Goal: Information Seeking & Learning: Learn about a topic

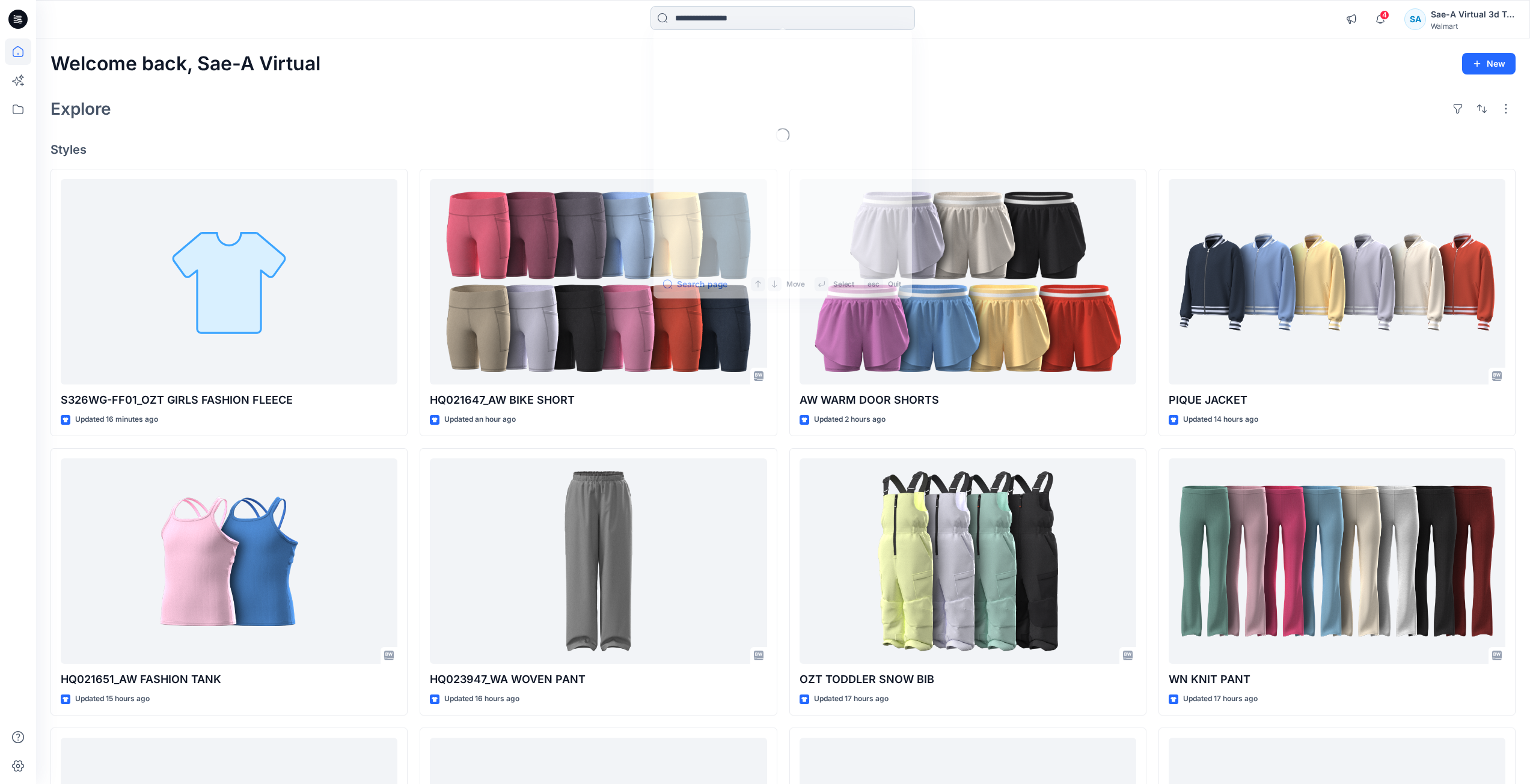
click at [798, 8] on input at bounding box center [783, 18] width 265 height 24
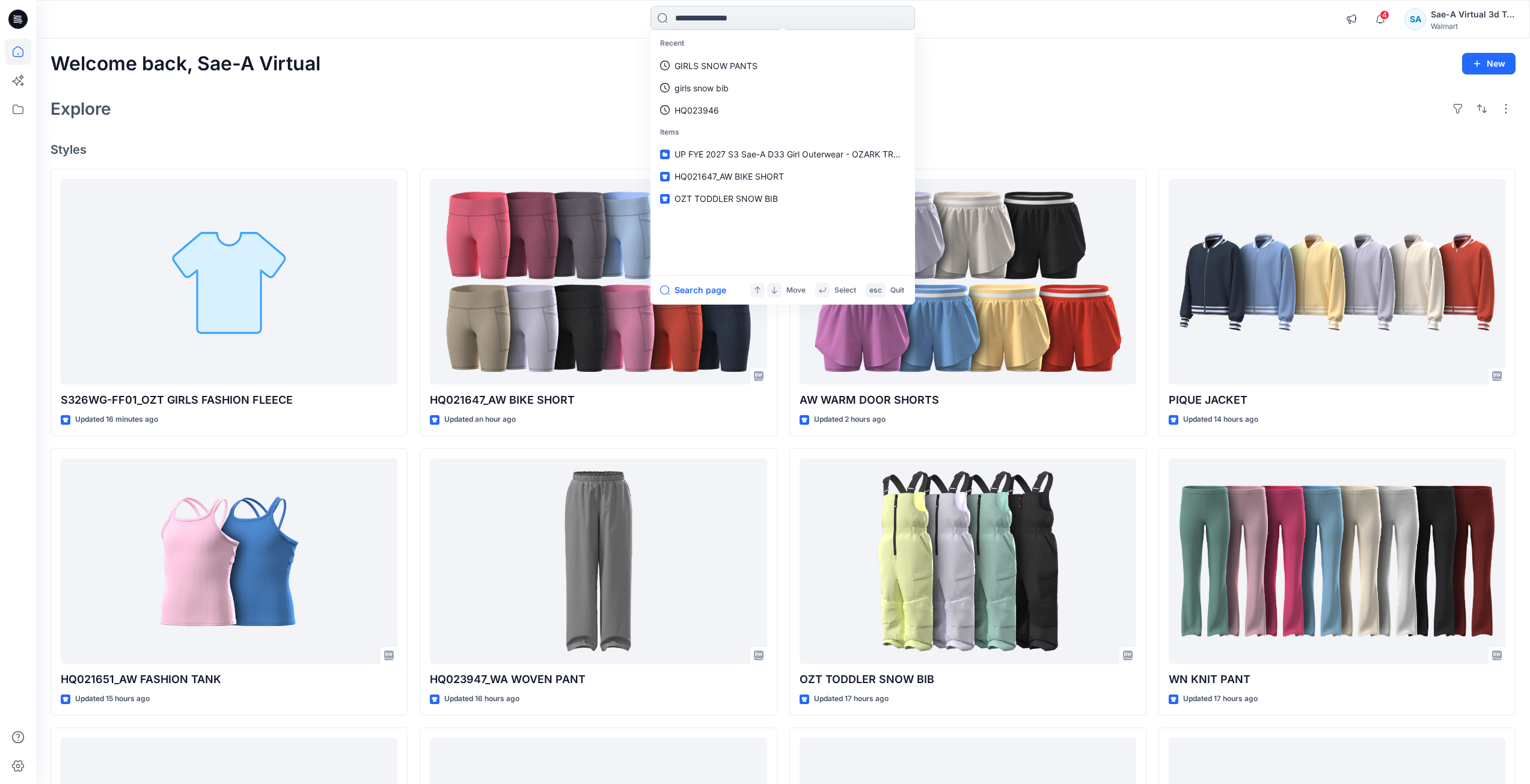
click at [713, 19] on input at bounding box center [783, 18] width 265 height 24
paste input "********"
type input "********"
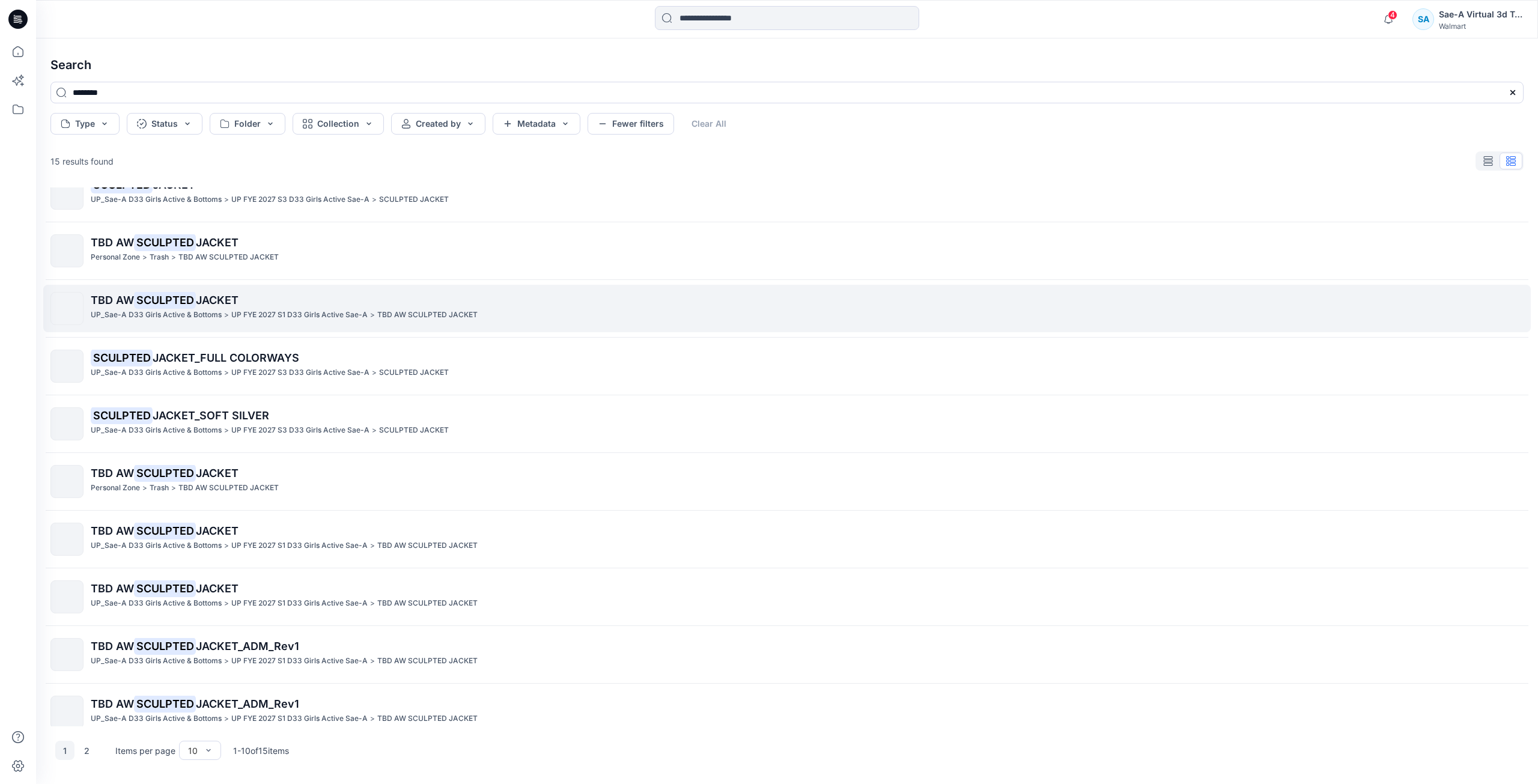
scroll to position [38, 0]
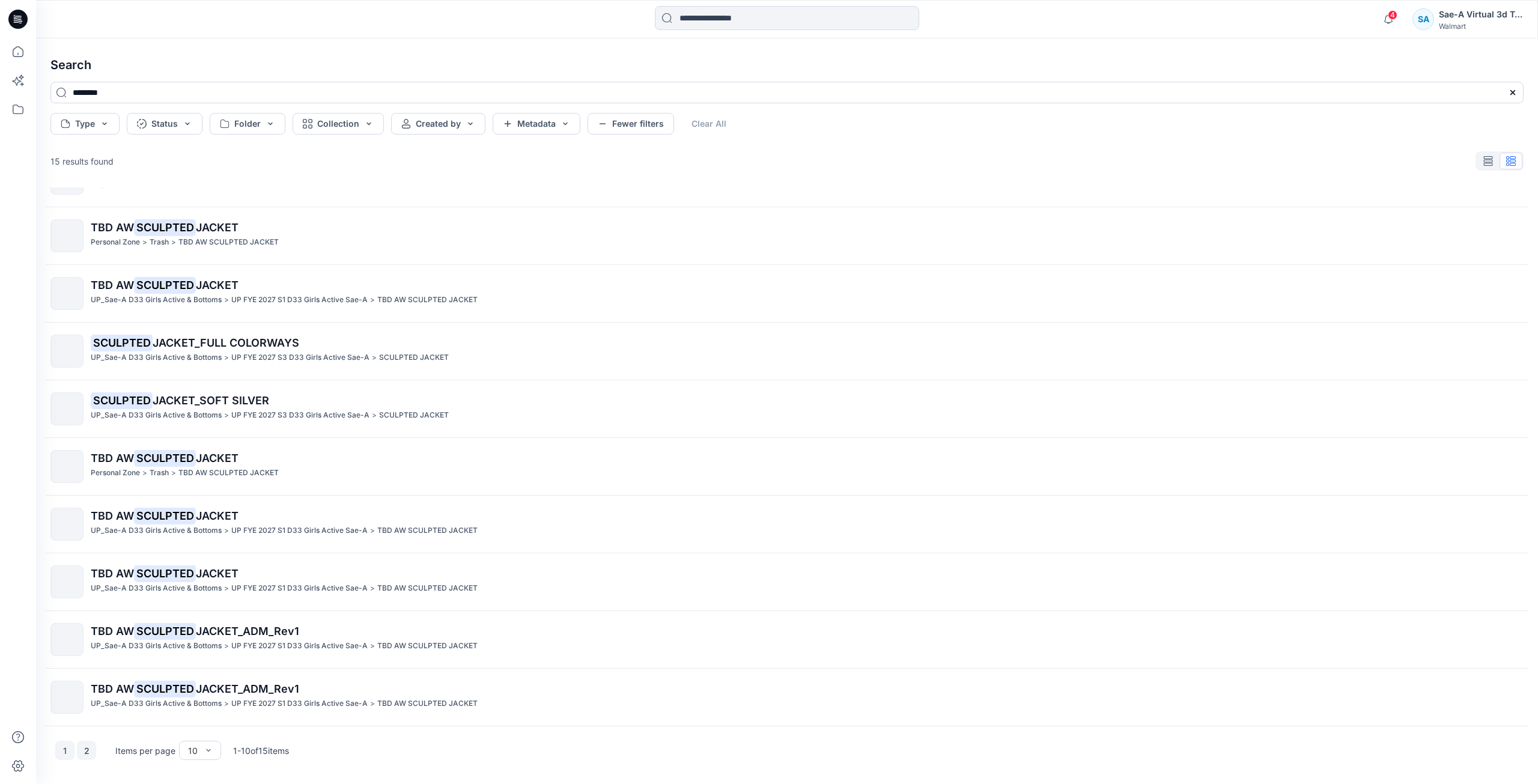
click at [85, 753] on button "2" at bounding box center [86, 750] width 19 height 19
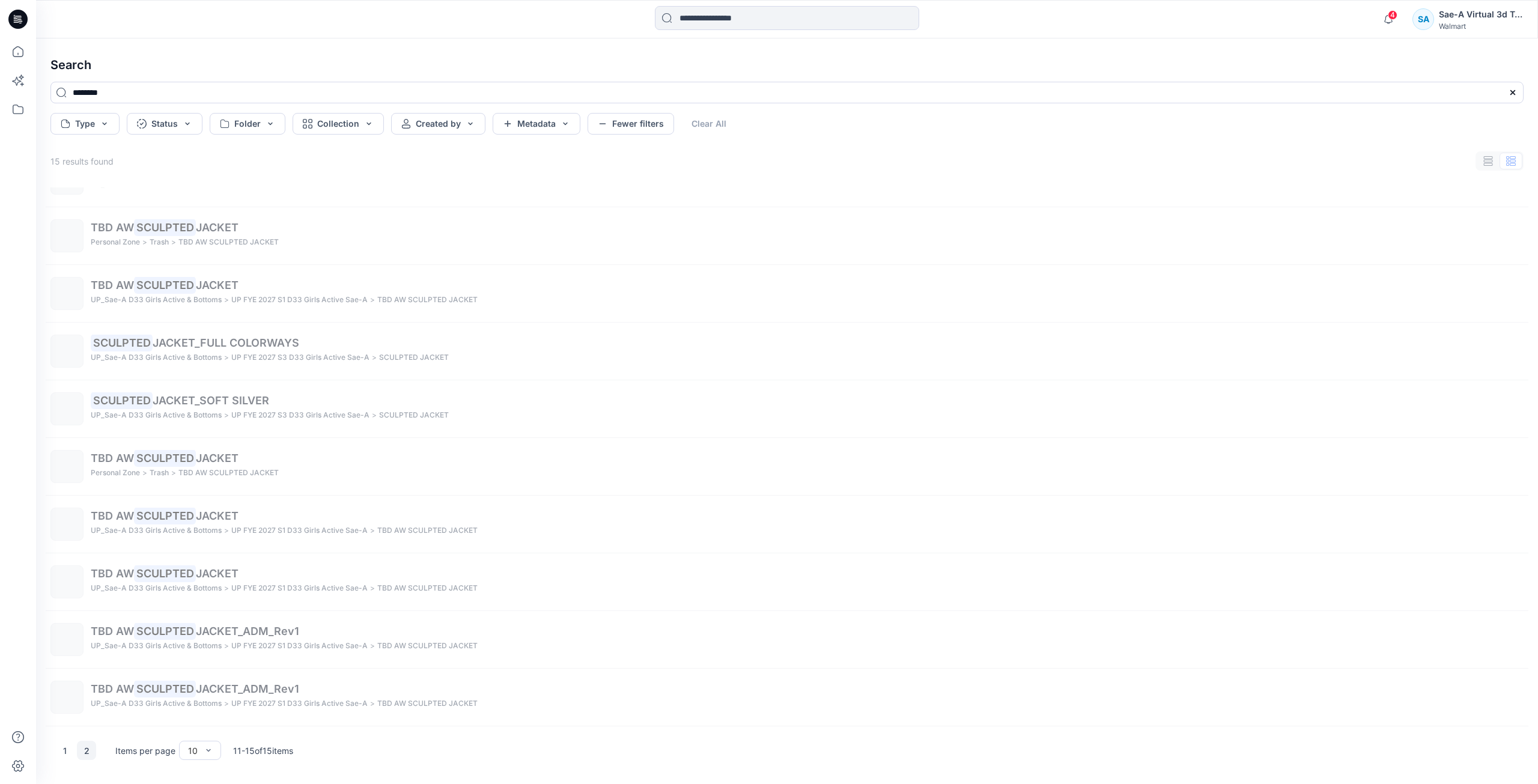
scroll to position [0, 0]
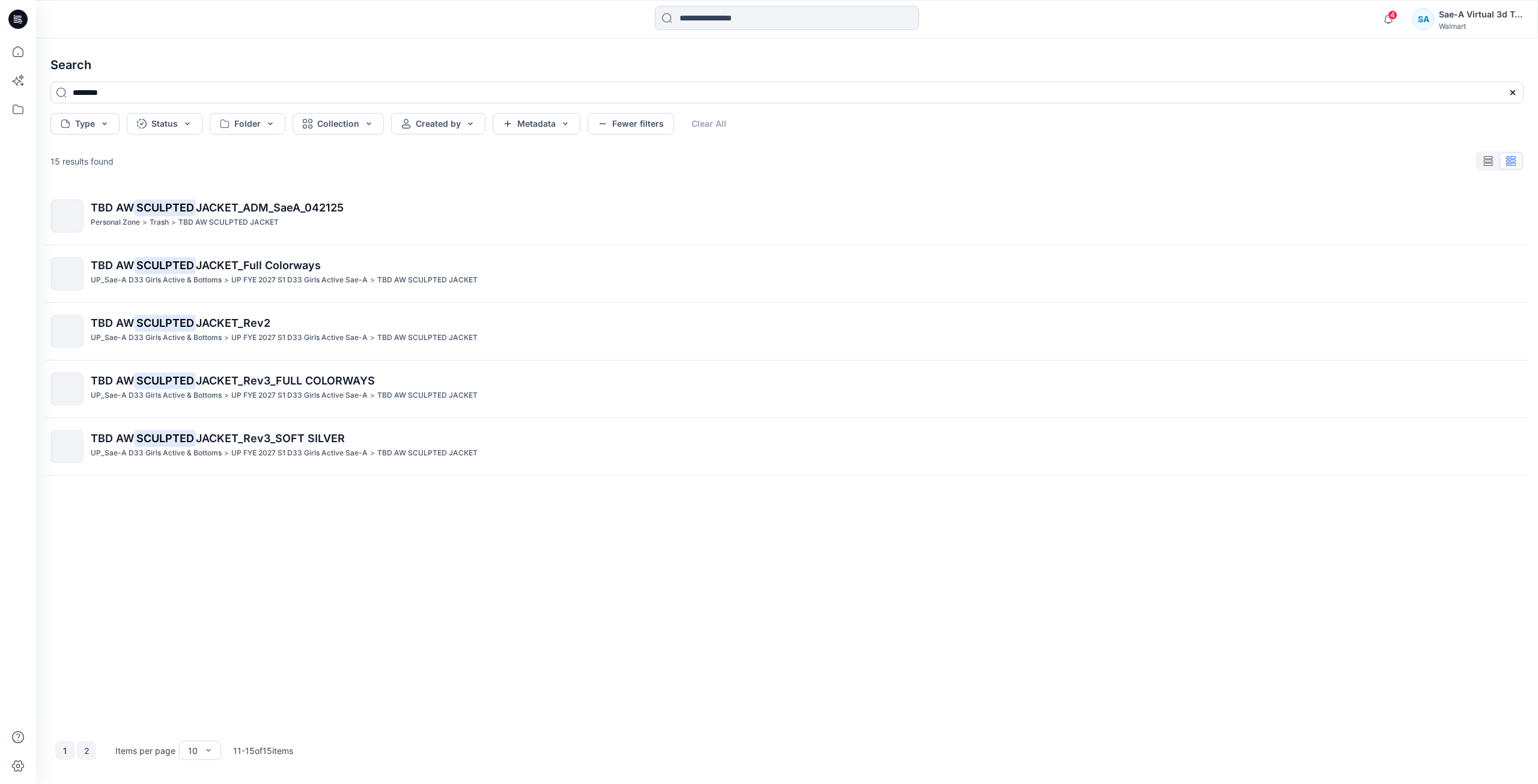
click at [67, 748] on button "1" at bounding box center [65, 750] width 19 height 19
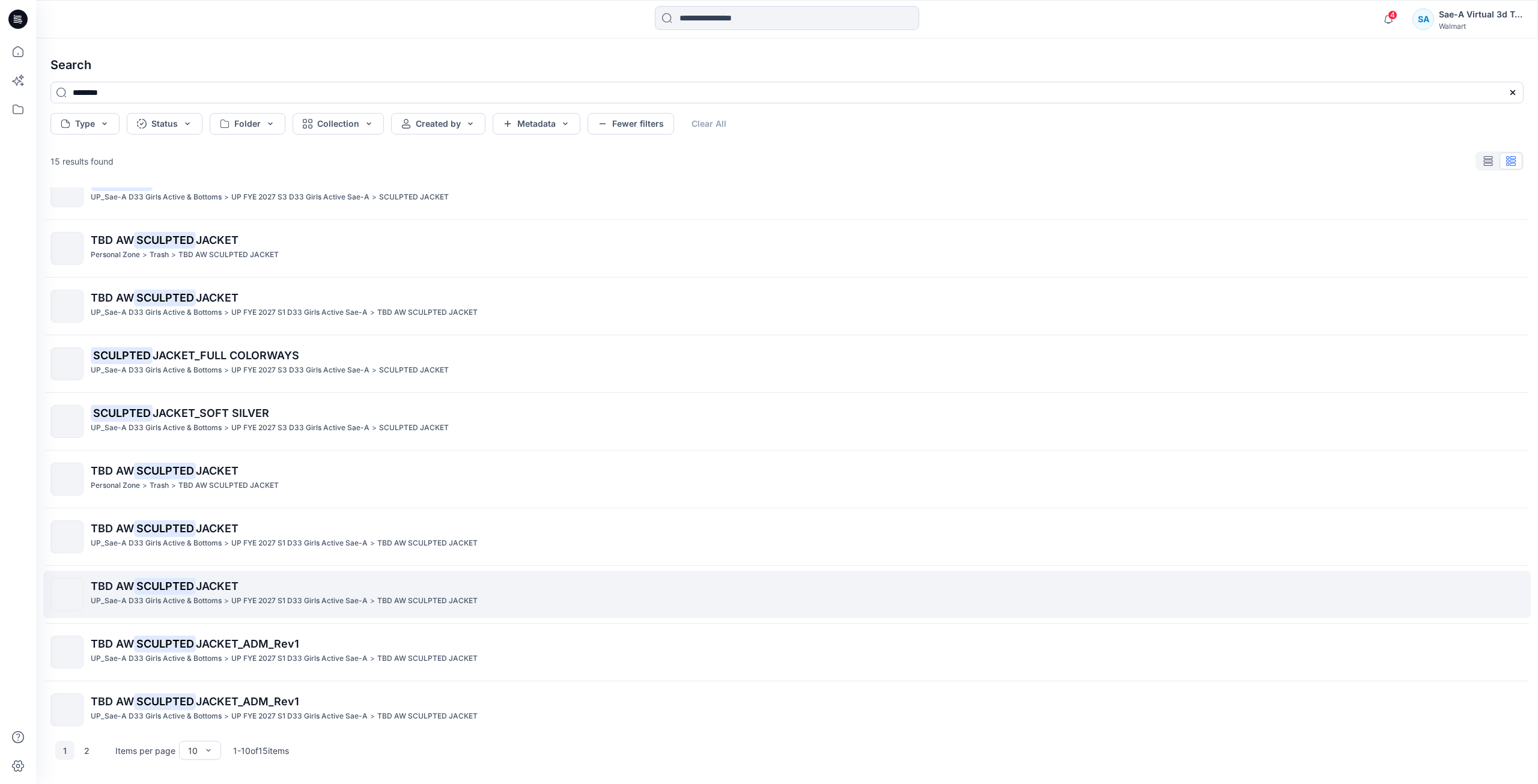
scroll to position [38, 0]
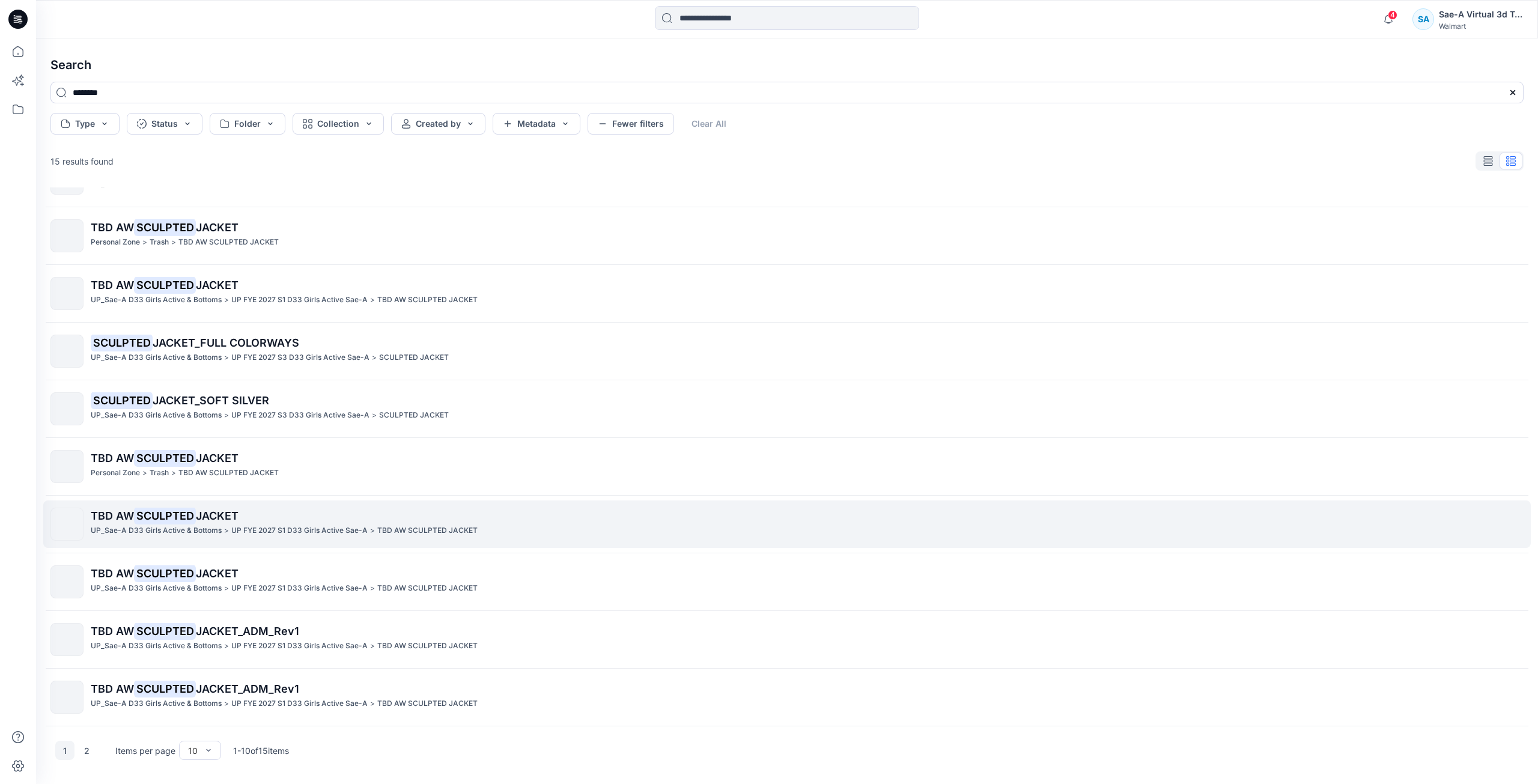
click at [291, 529] on p "UP FYE 2027 S1 D33 Girls Active Sae-A" at bounding box center [299, 531] width 136 height 13
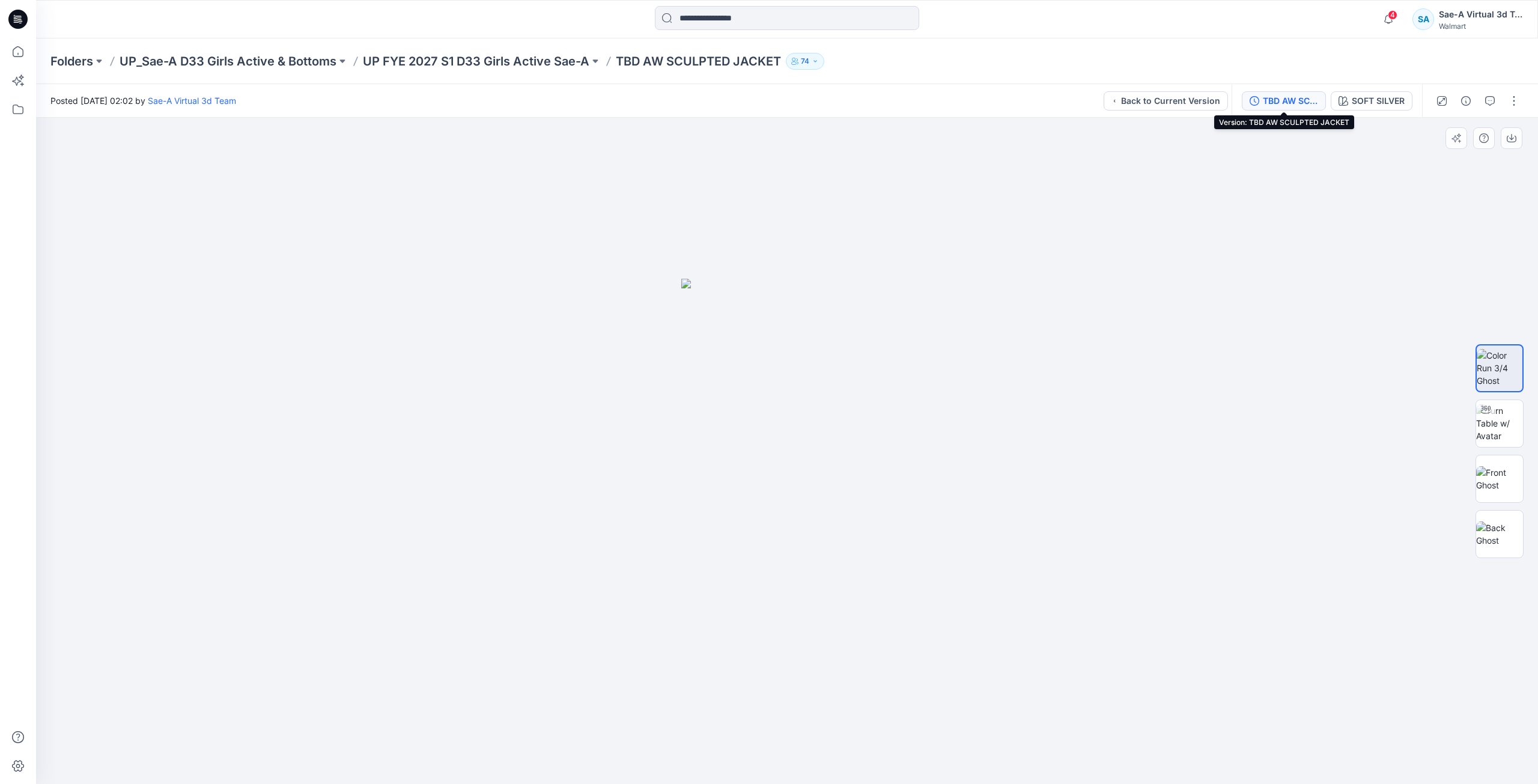
click at [1296, 96] on div "TBD AW SCULPTED JACKET" at bounding box center [1290, 101] width 55 height 13
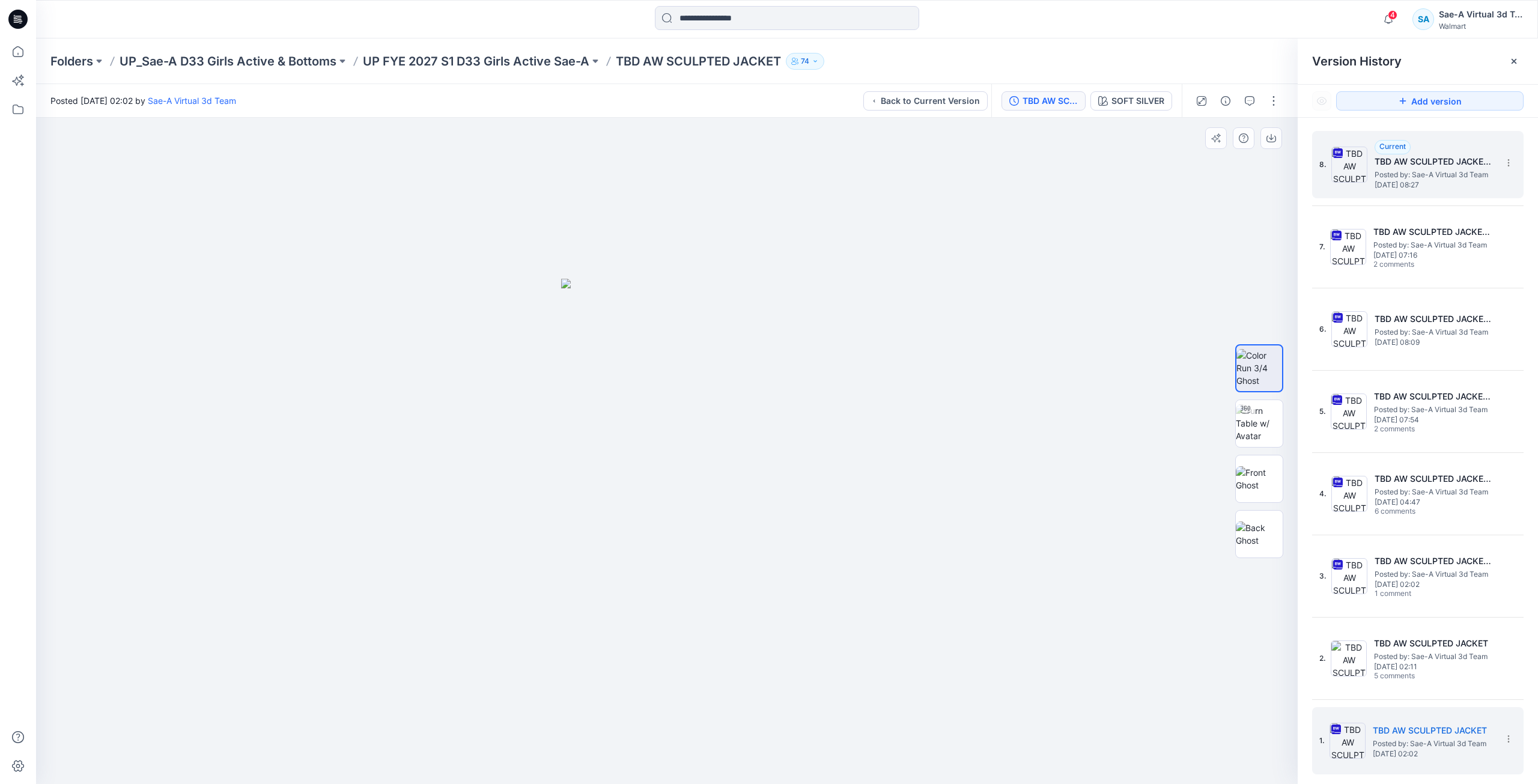
click at [1482, 190] on div "8. Current TBD AW SCULPTED JACKET_Rev3_FULL COLORWAYS Posted by: Sae-A Virtual …" at bounding box center [1410, 164] width 181 height 58
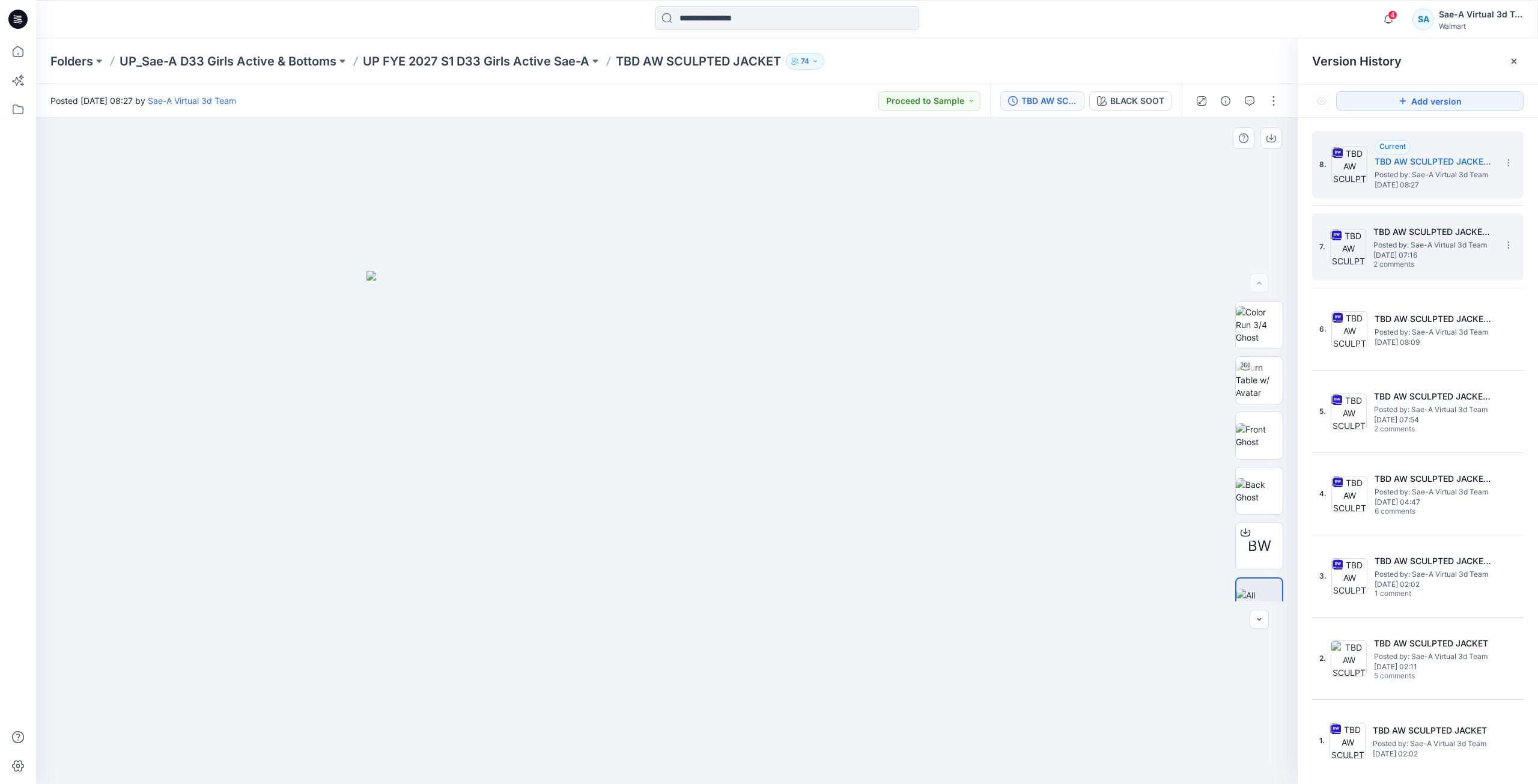
click at [1387, 271] on div "7. TBD AW SCULPTED JACKET_Rev3_SOFT SILVER Posted by: Sae-A Virtual 3d Team [DA…" at bounding box center [1410, 246] width 181 height 58
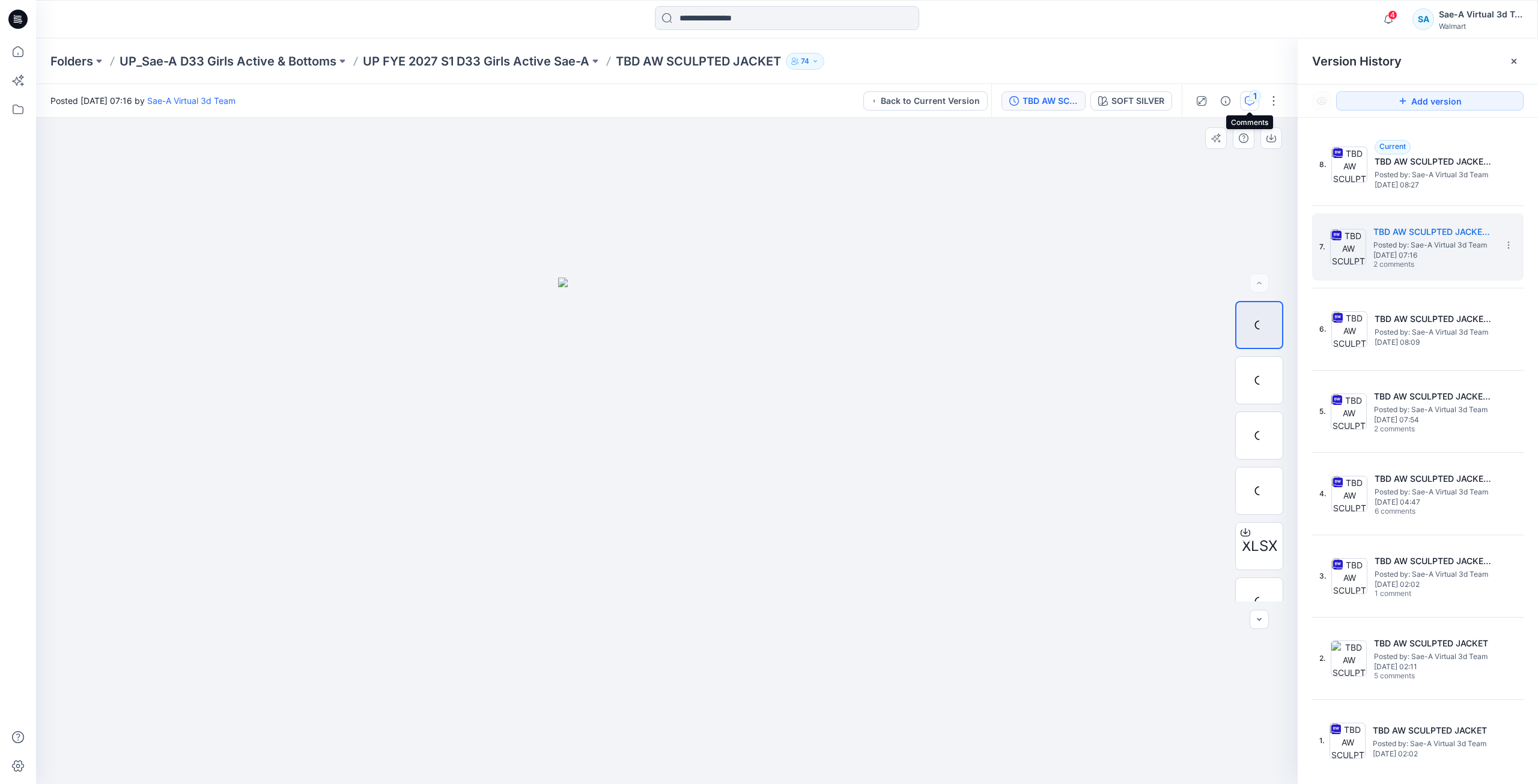
click at [1251, 104] on icon "button" at bounding box center [1250, 101] width 10 height 10
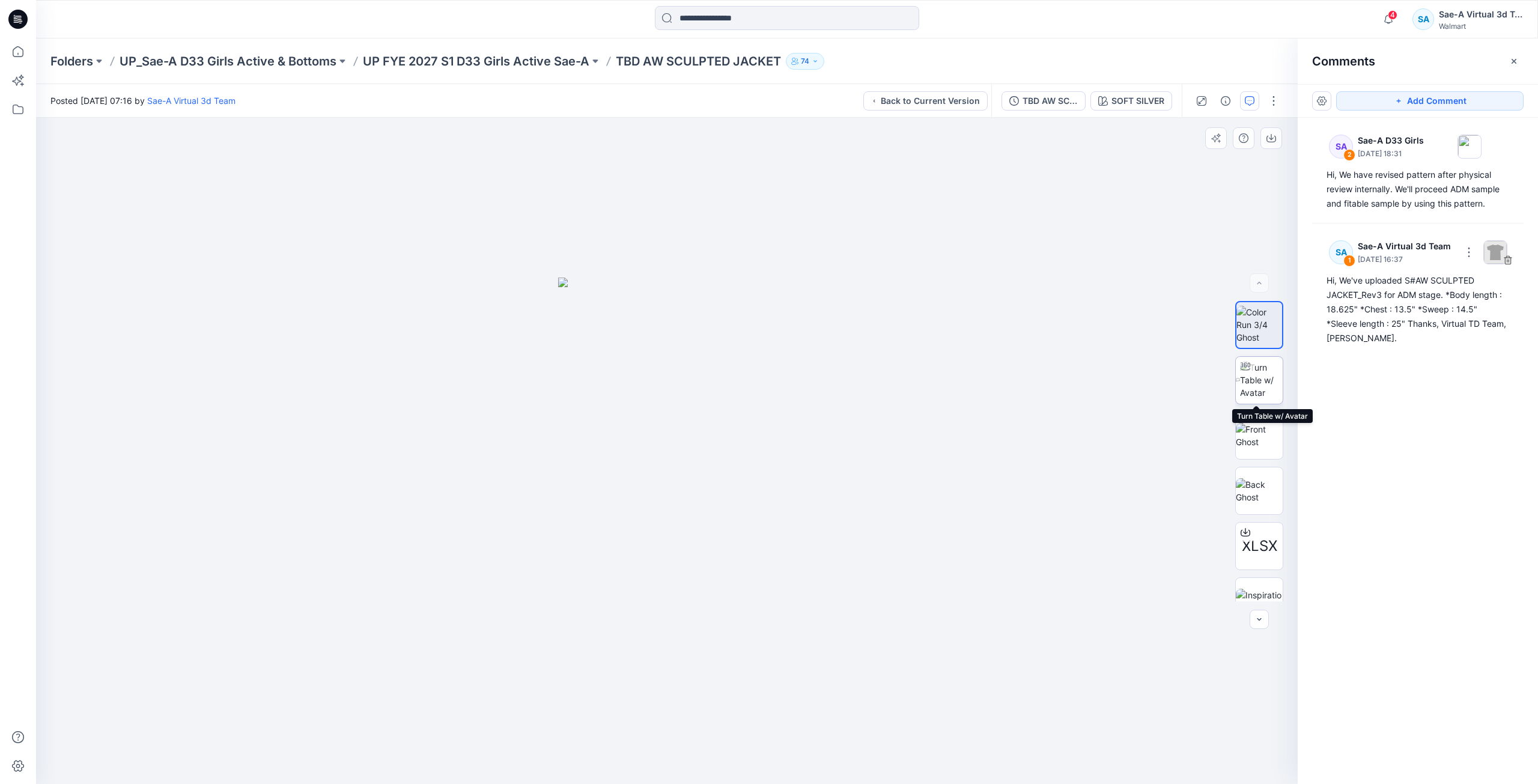
click at [1250, 393] on img at bounding box center [1262, 380] width 43 height 38
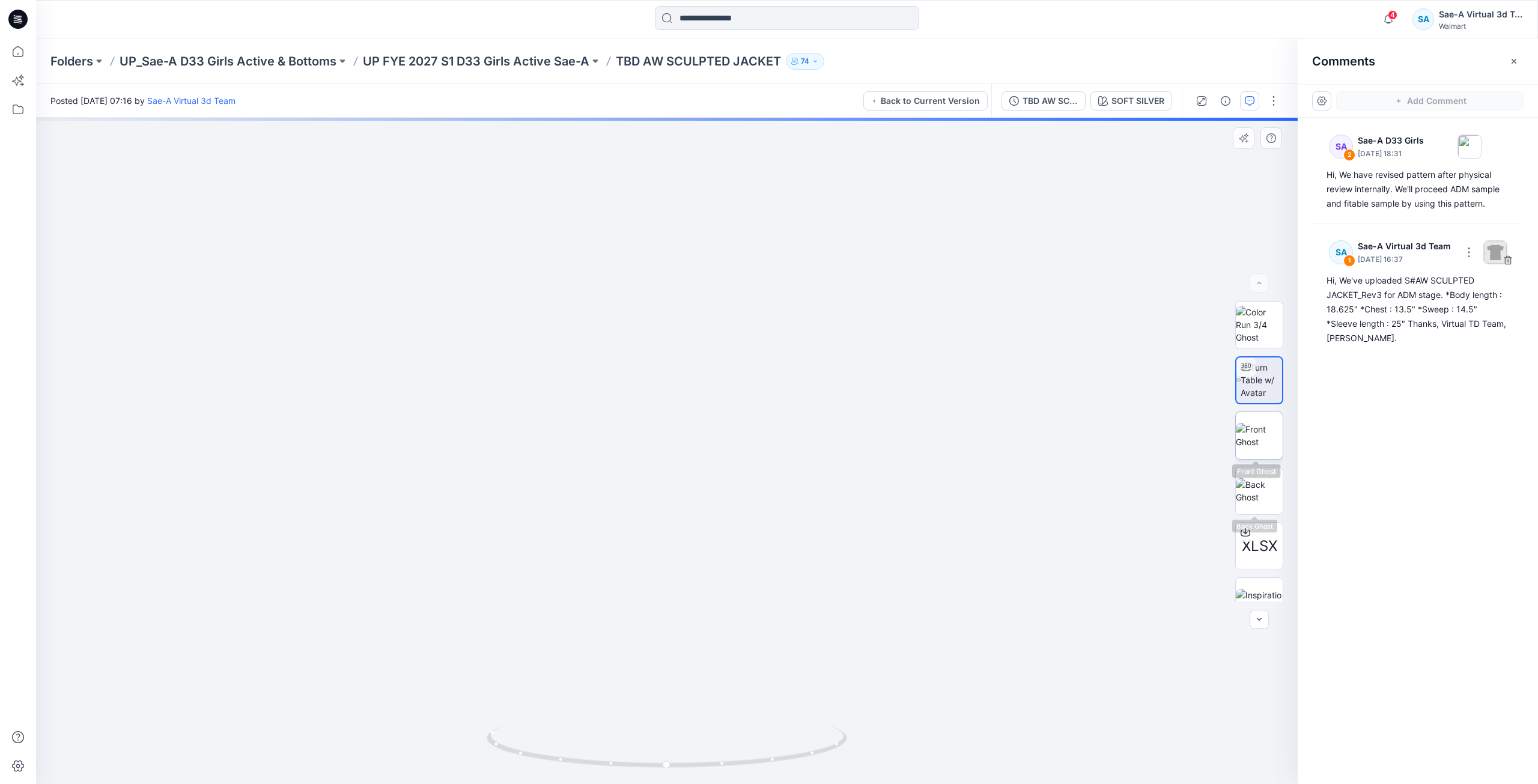
click at [1267, 444] on img at bounding box center [1258, 436] width 47 height 25
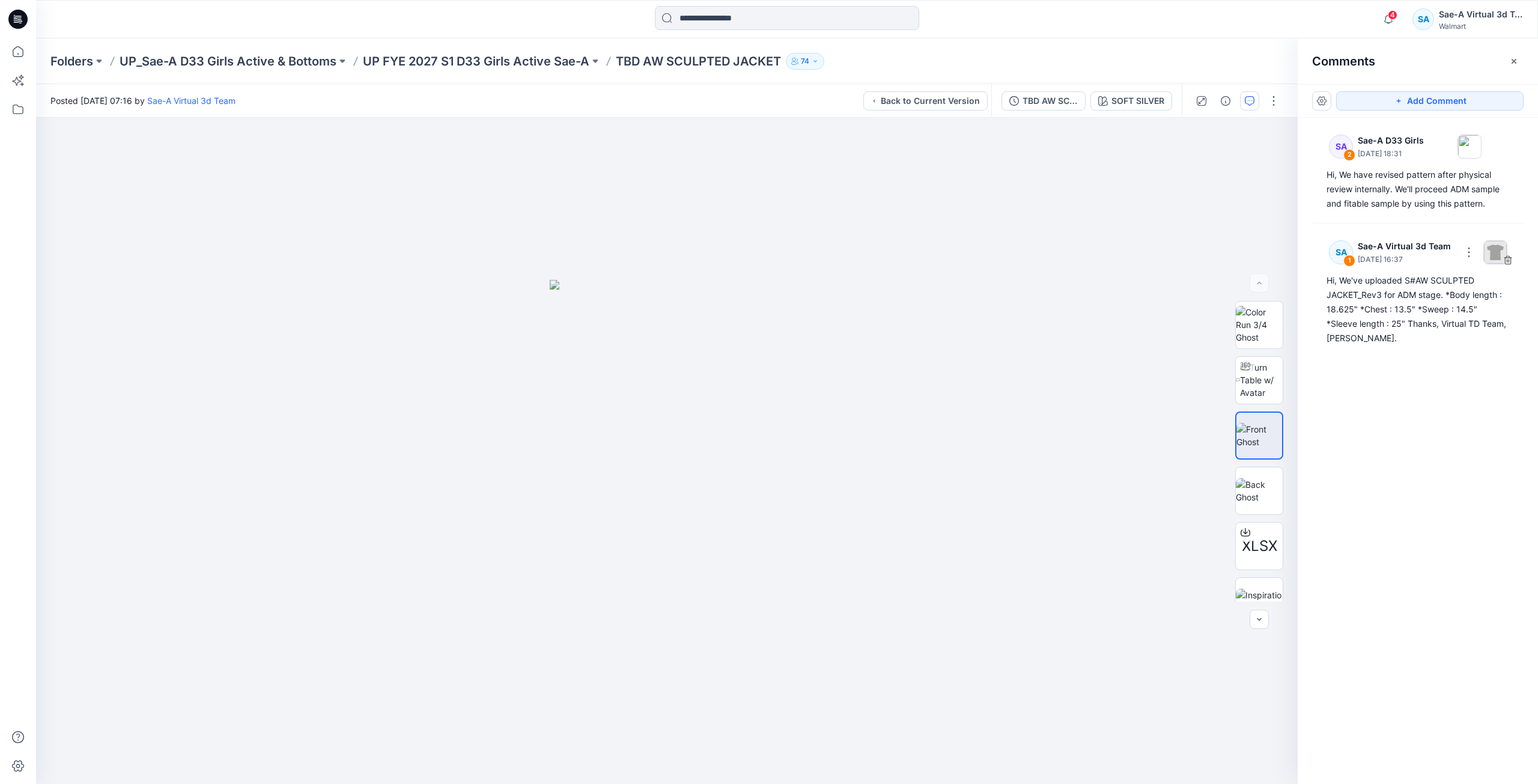
click at [16, 25] on icon at bounding box center [18, 19] width 19 height 19
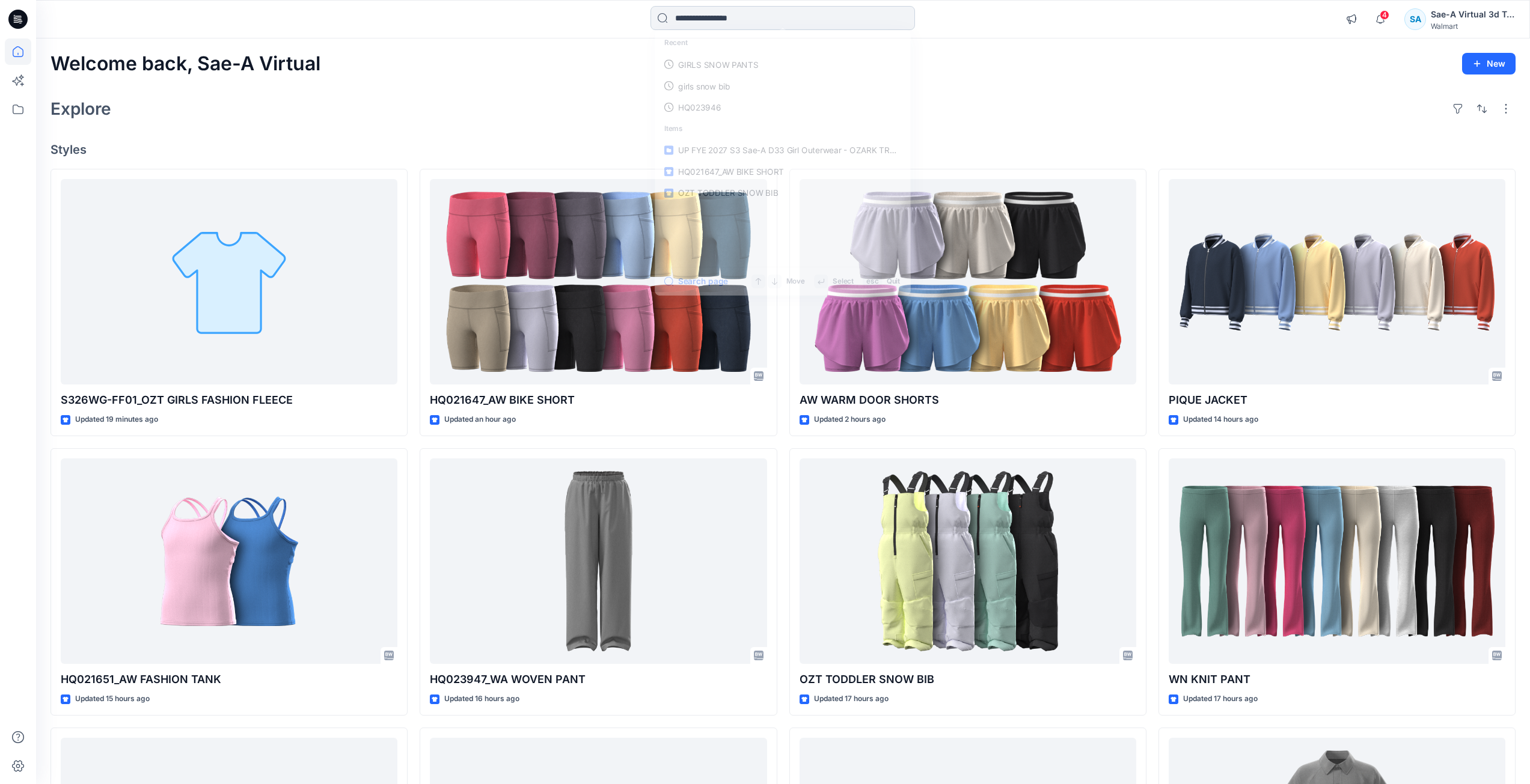
click at [773, 21] on input at bounding box center [783, 18] width 265 height 24
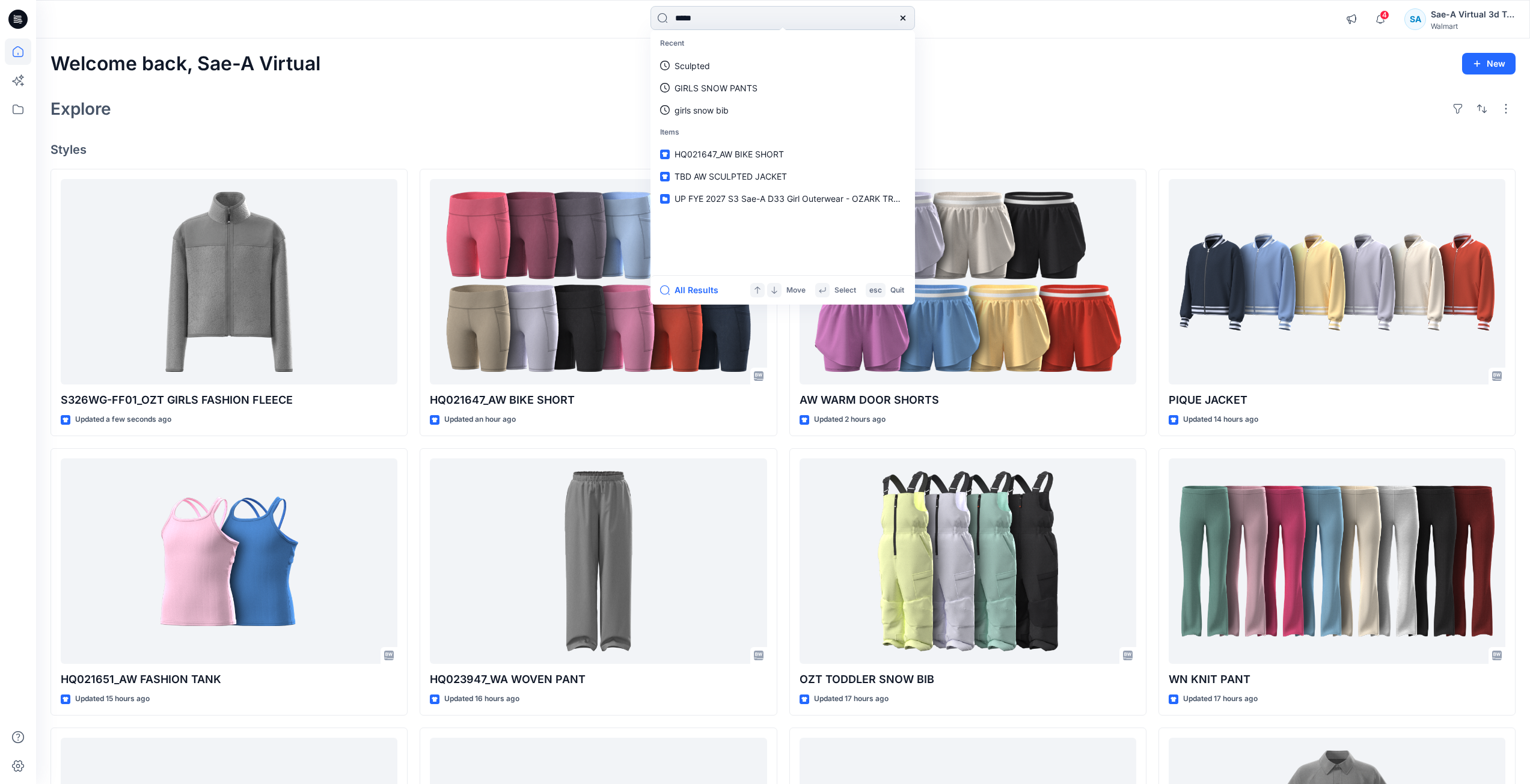
type input "******"
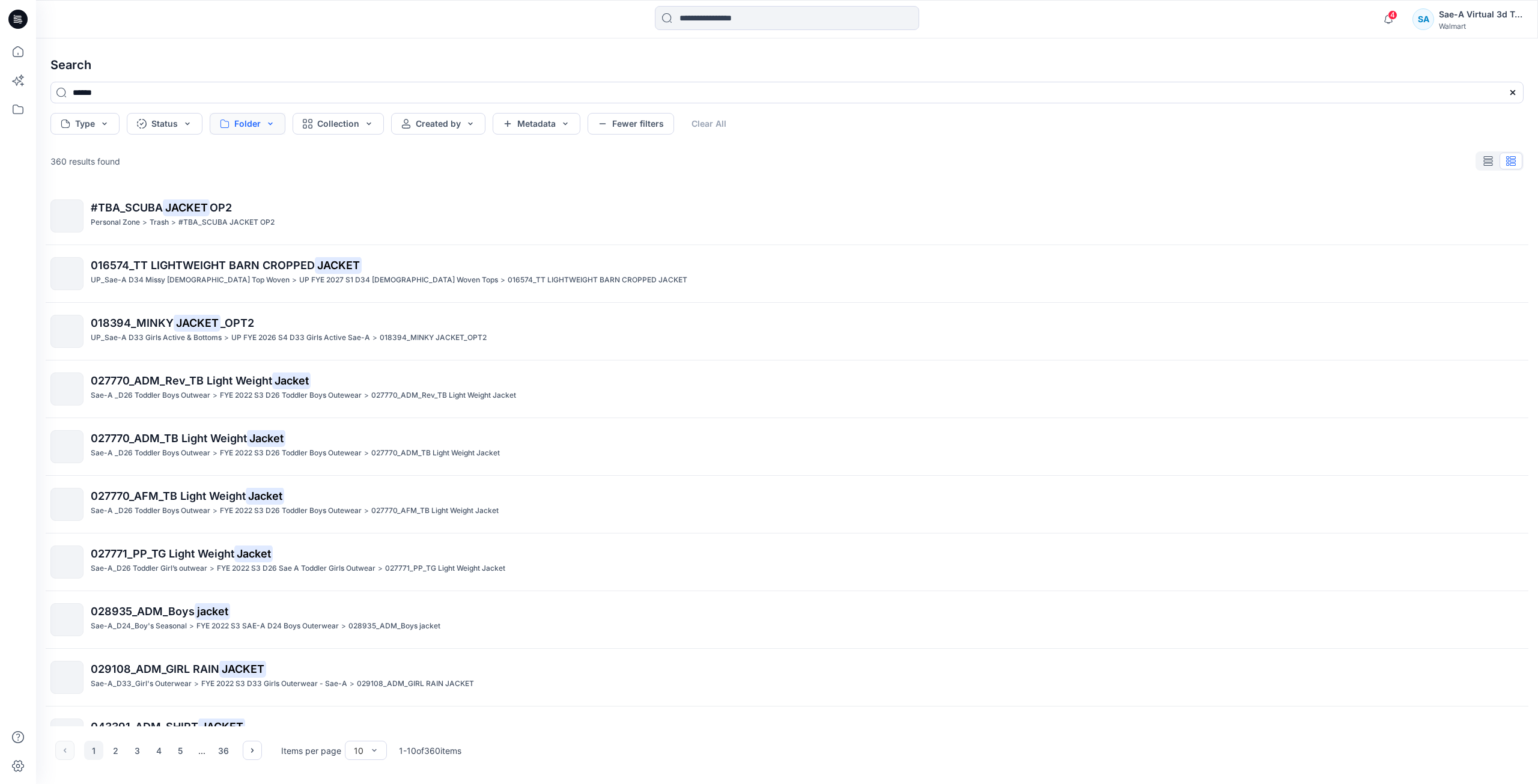
click at [258, 126] on button "Folder" at bounding box center [248, 124] width 76 height 21
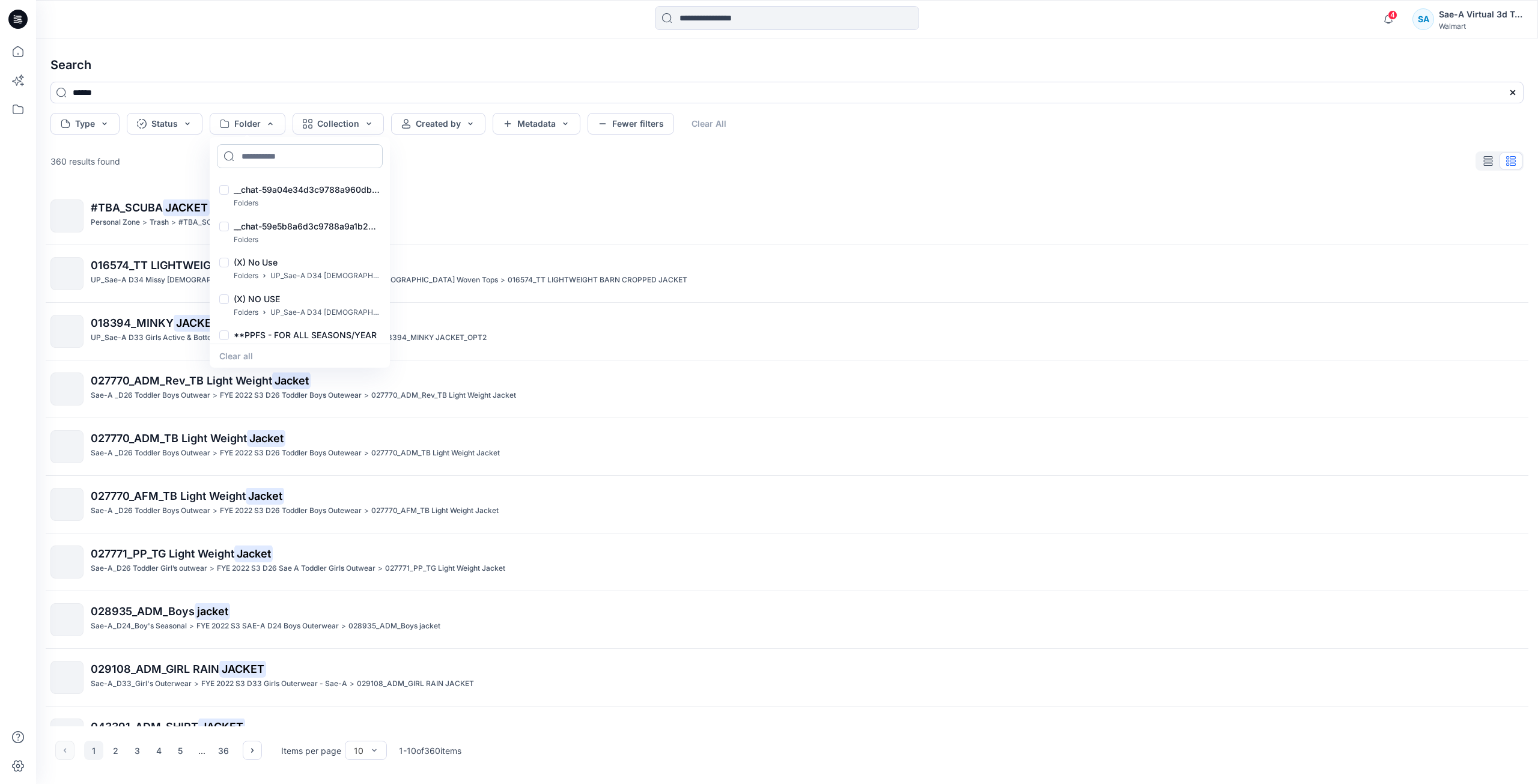
click at [300, 163] on input at bounding box center [299, 156] width 166 height 24
type input "******"
click at [20, 123] on div at bounding box center [17, 411] width 26 height 745
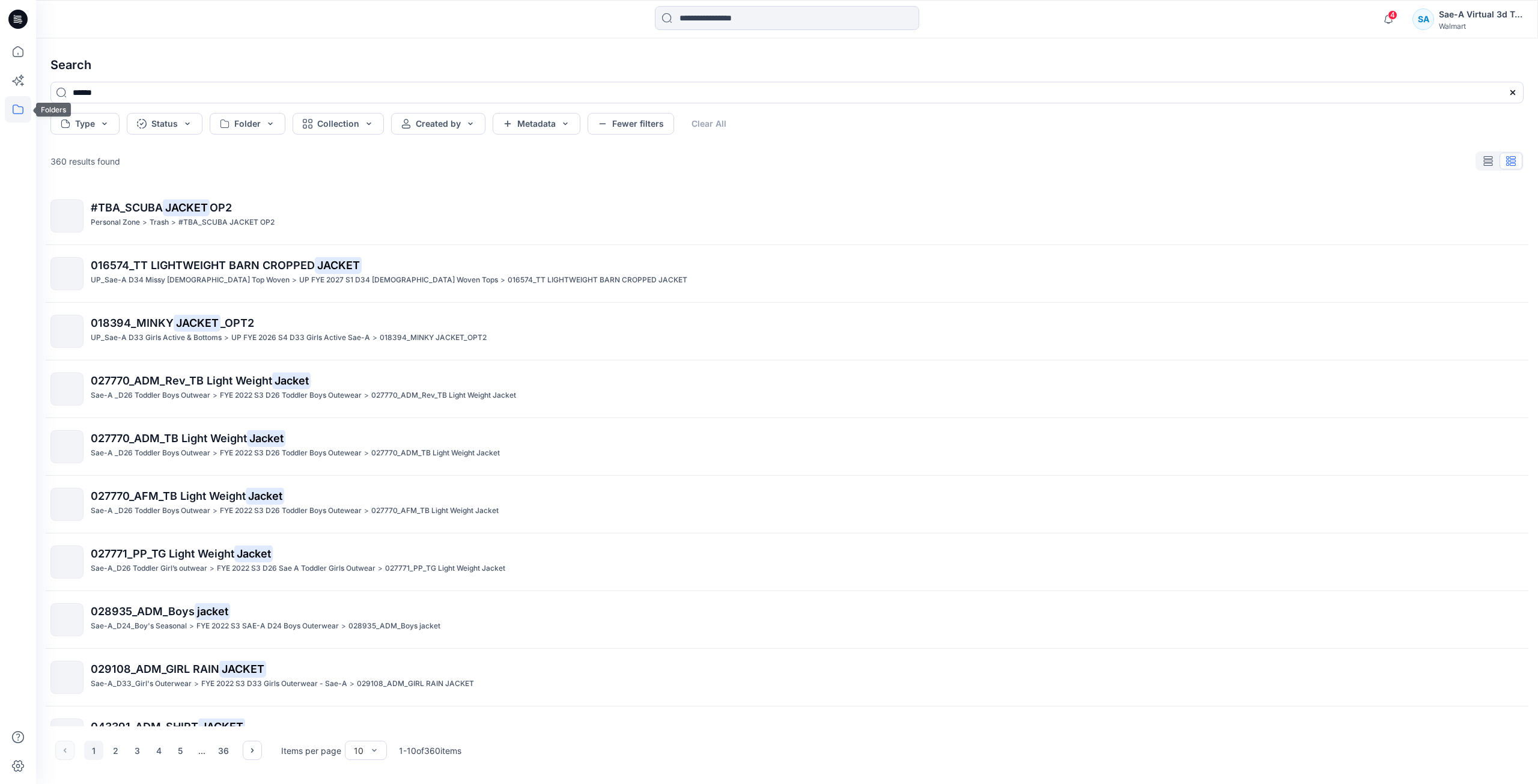
click at [17, 111] on icon at bounding box center [17, 108] width 26 height 26
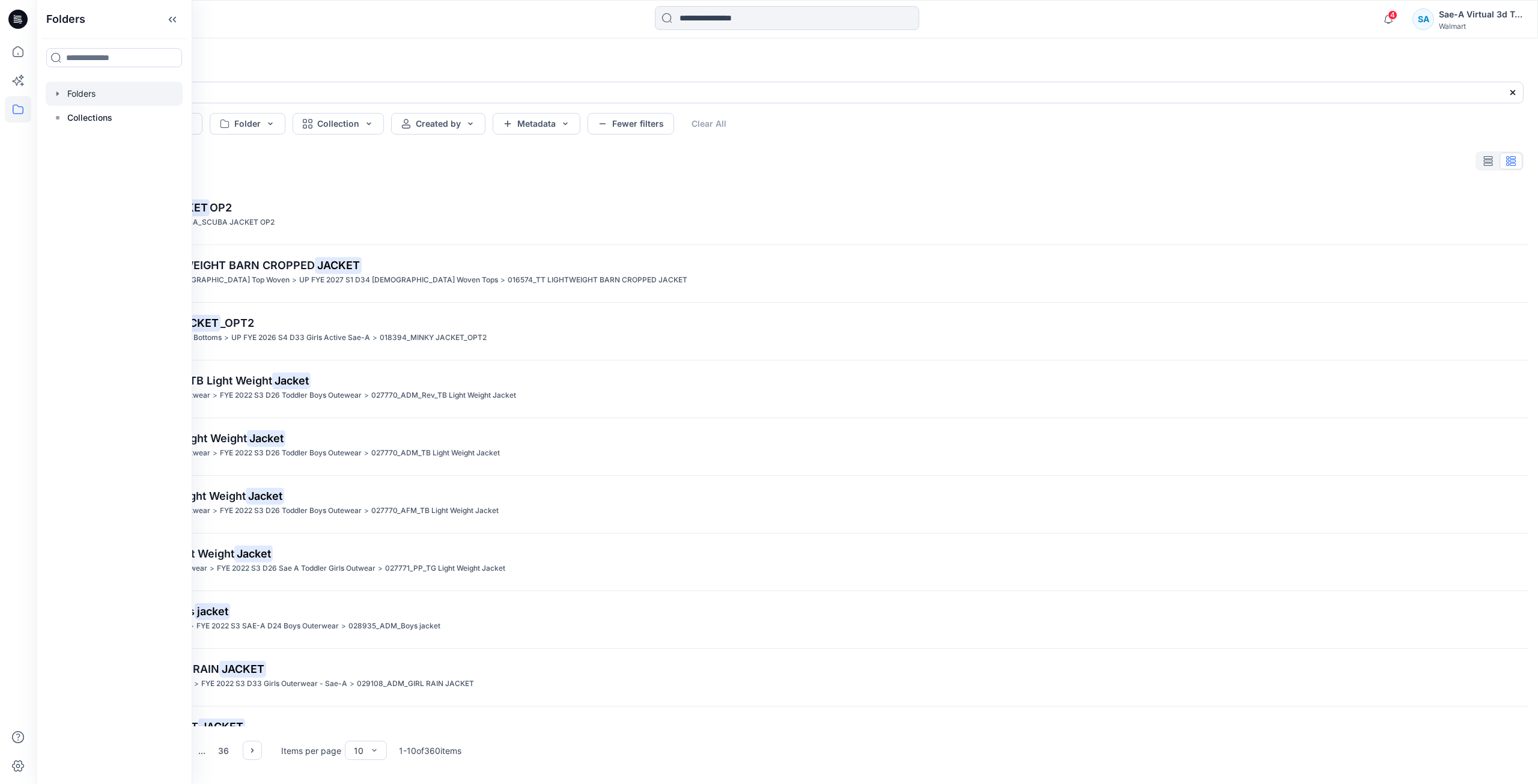
click at [121, 98] on div at bounding box center [114, 93] width 137 height 24
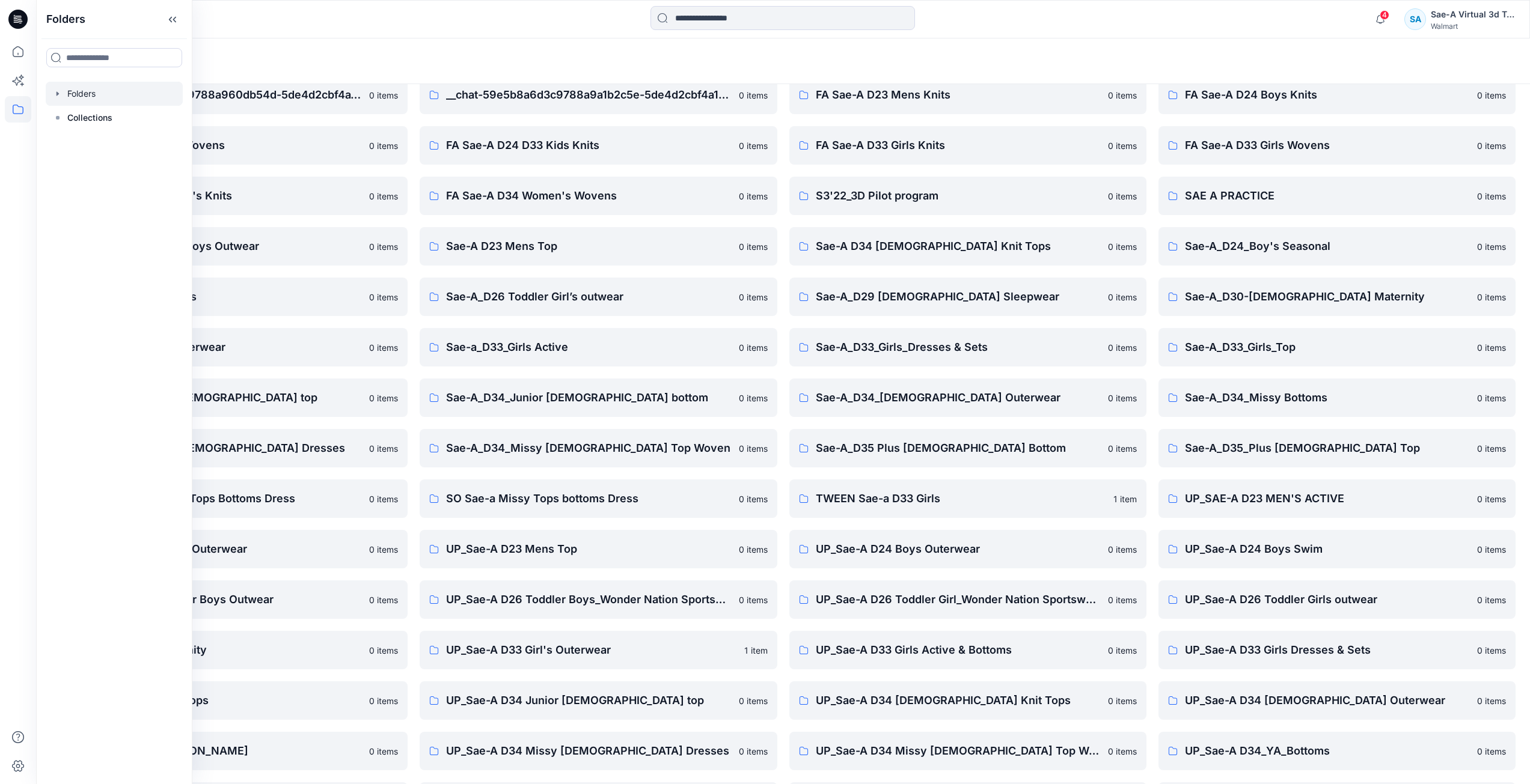
scroll to position [108, 0]
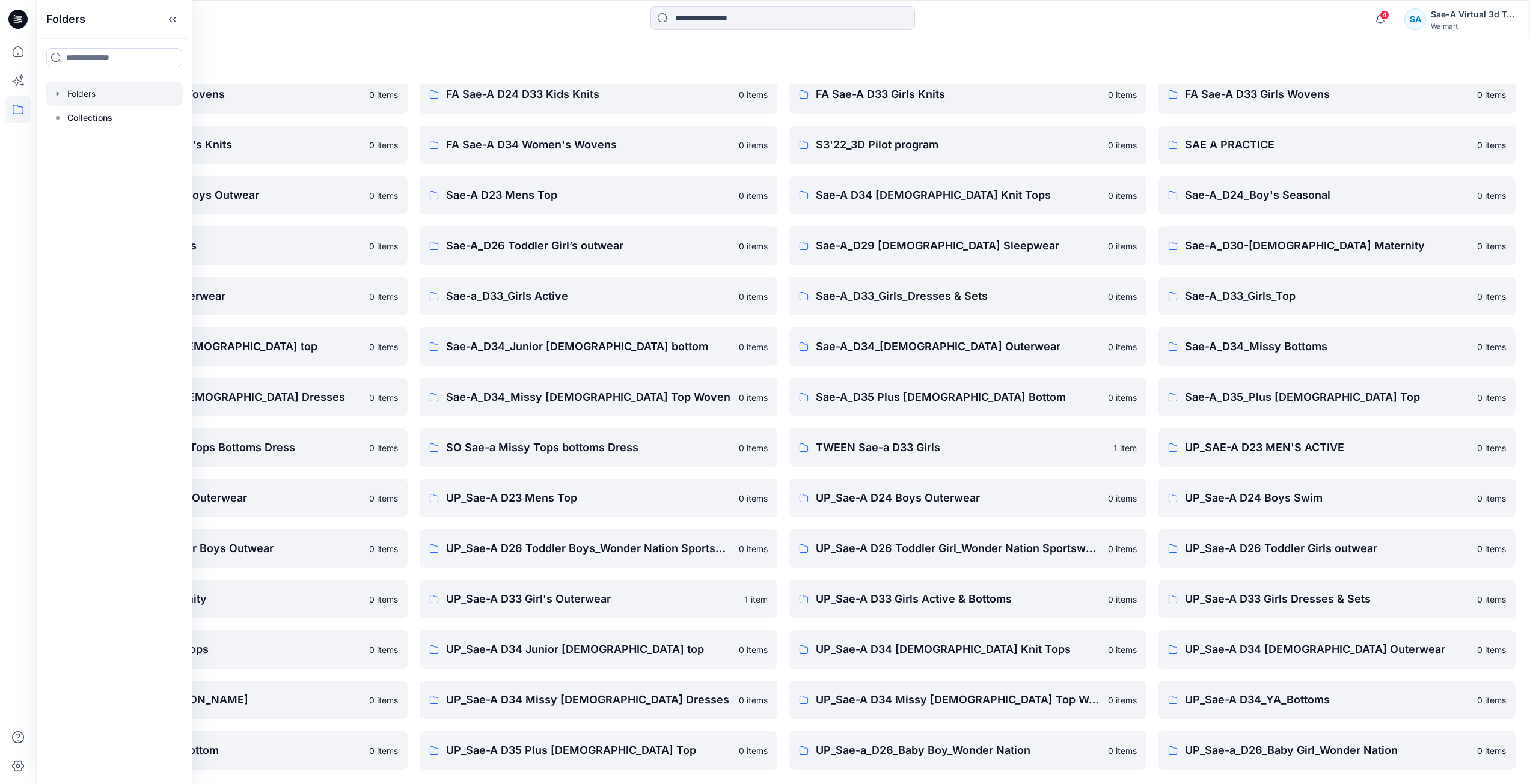
click at [1066, 46] on div "Folders" at bounding box center [783, 62] width 1494 height 46
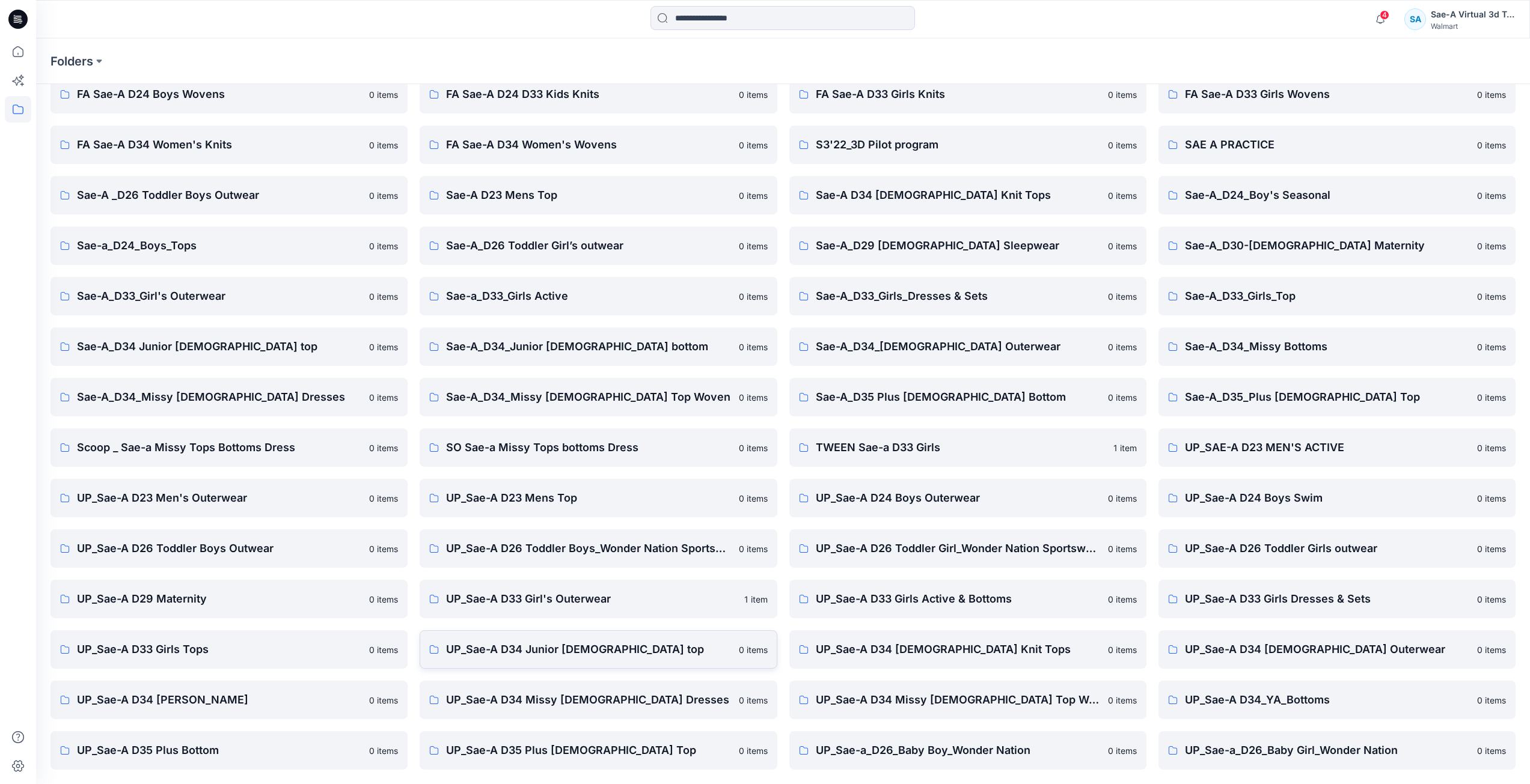
click at [602, 657] on p "UP_Sae-A D34 Junior [DEMOGRAPHIC_DATA] top" at bounding box center [589, 649] width 285 height 17
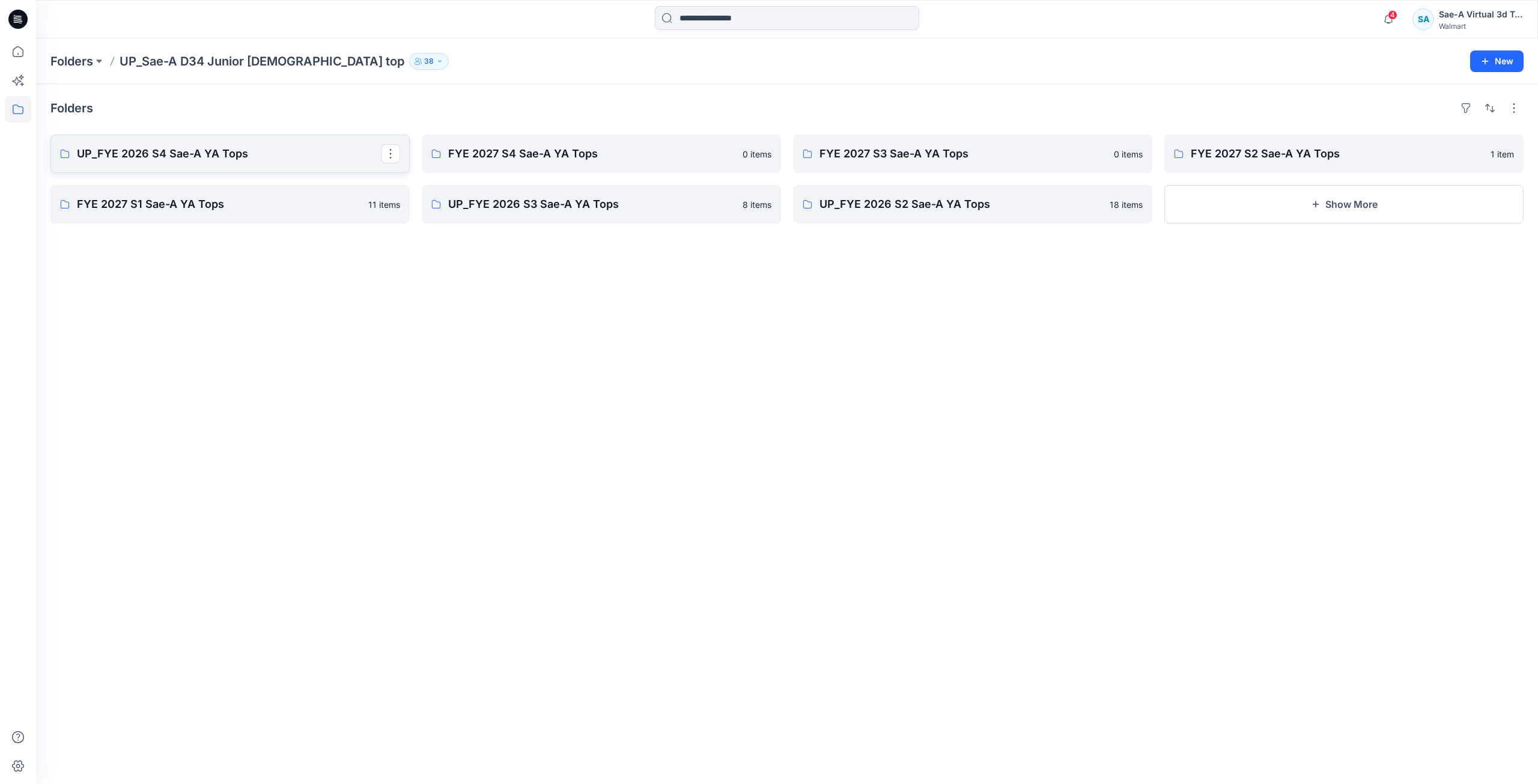
click at [205, 158] on p "UP_FYE 2026 S4 Sae-A YA Tops" at bounding box center [229, 154] width 304 height 17
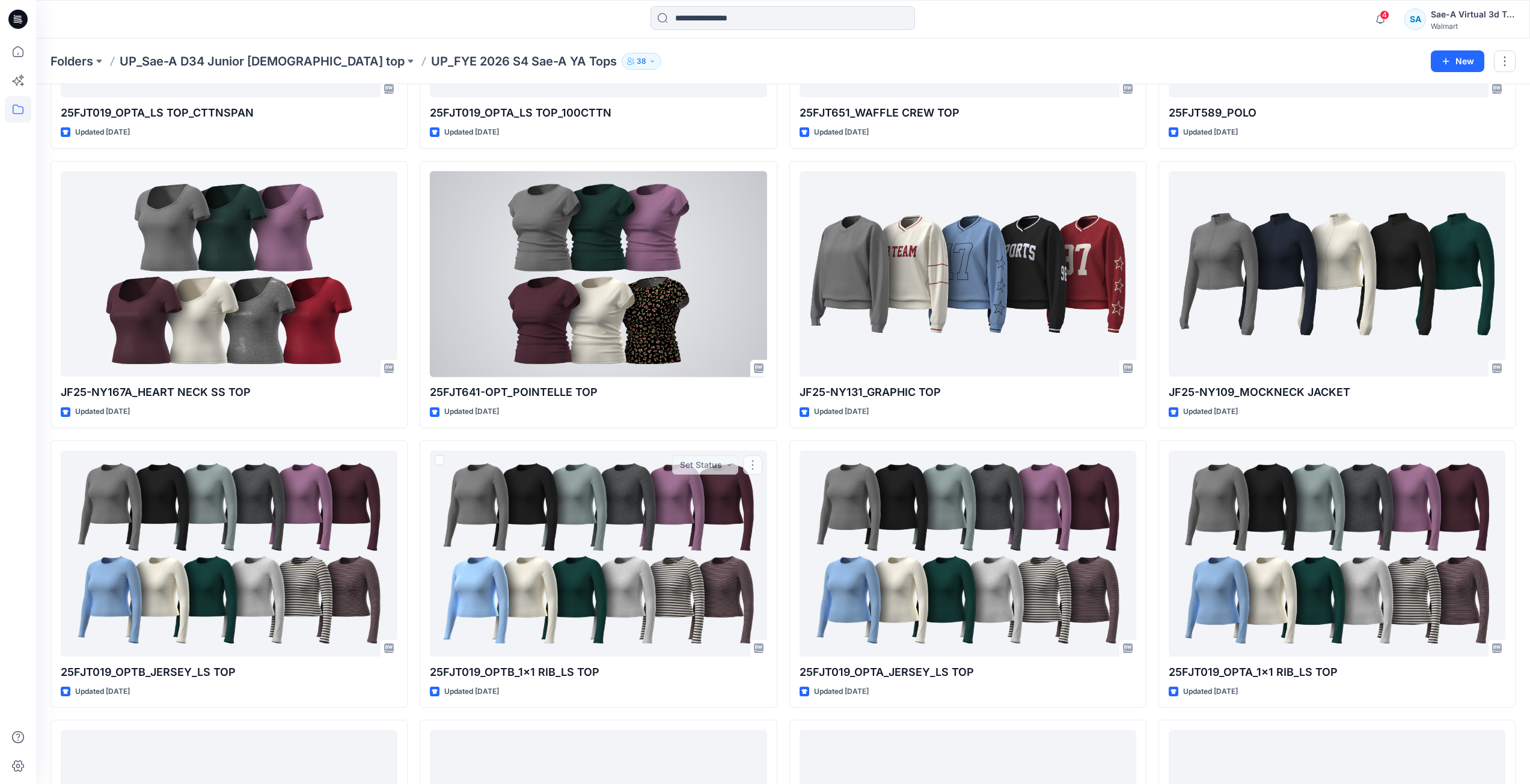
scroll to position [3228, 0]
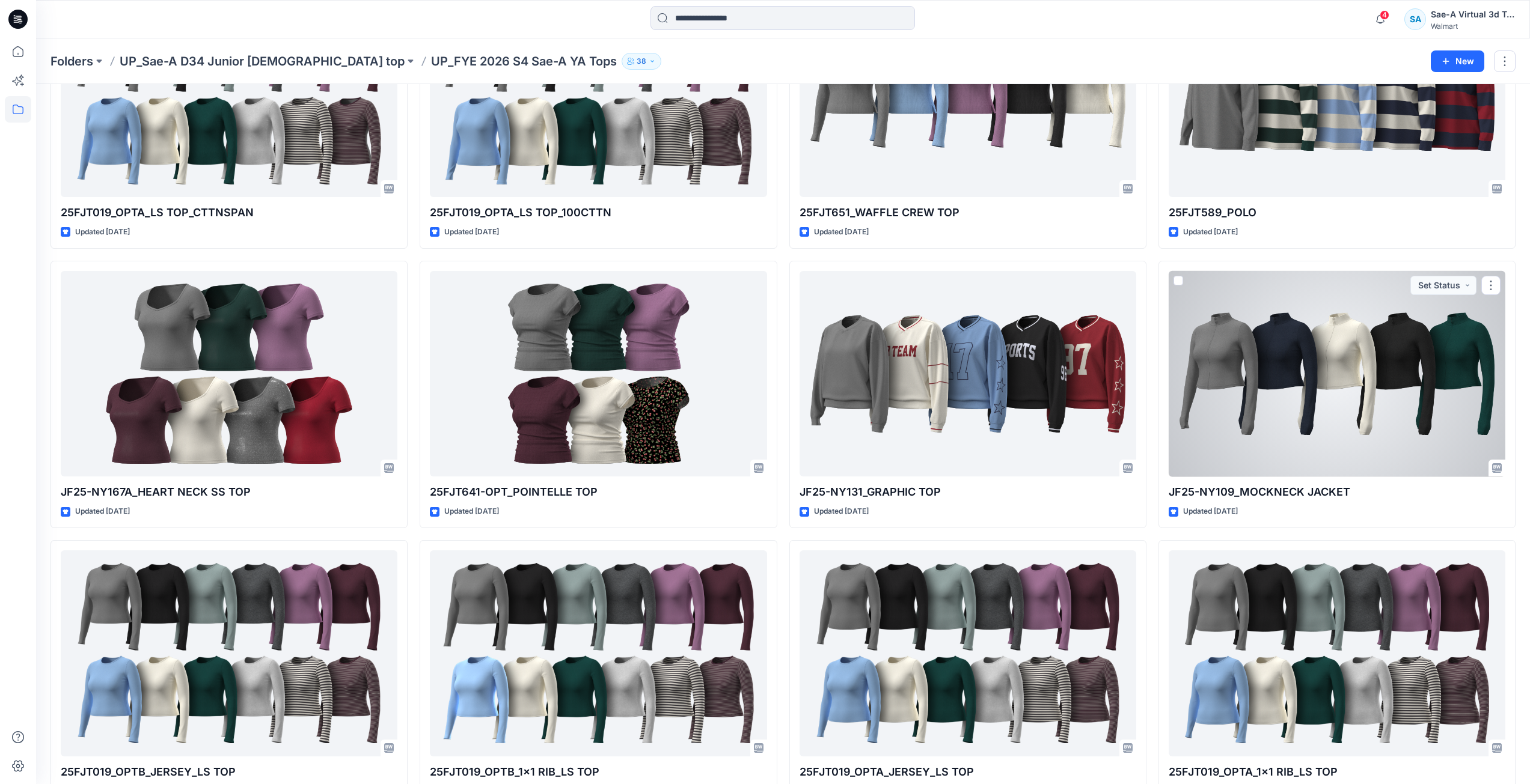
click at [1414, 401] on div at bounding box center [1337, 374] width 337 height 206
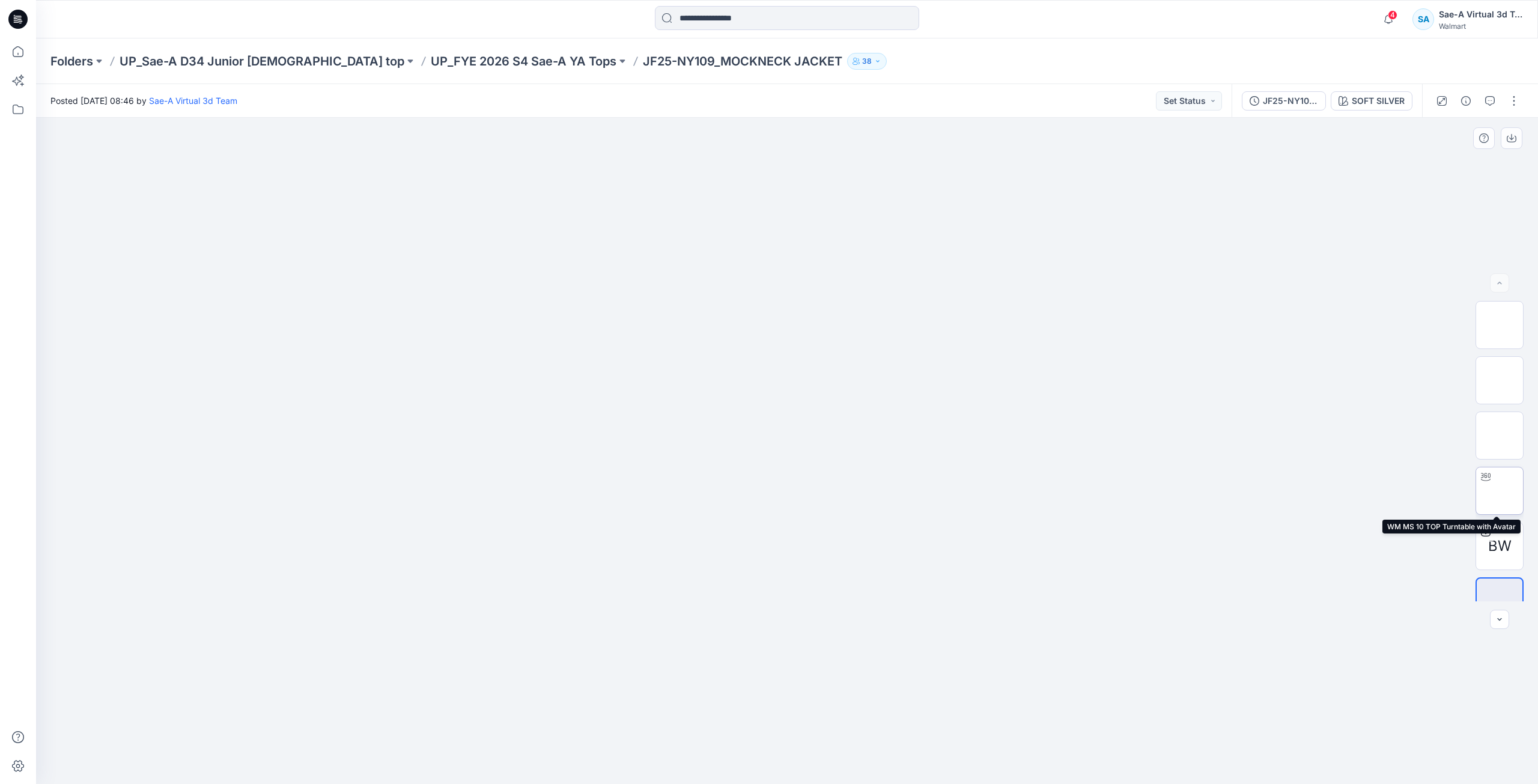
click at [1499, 491] on img at bounding box center [1499, 491] width 0 height 0
click at [1499, 436] on img at bounding box center [1499, 436] width 0 height 0
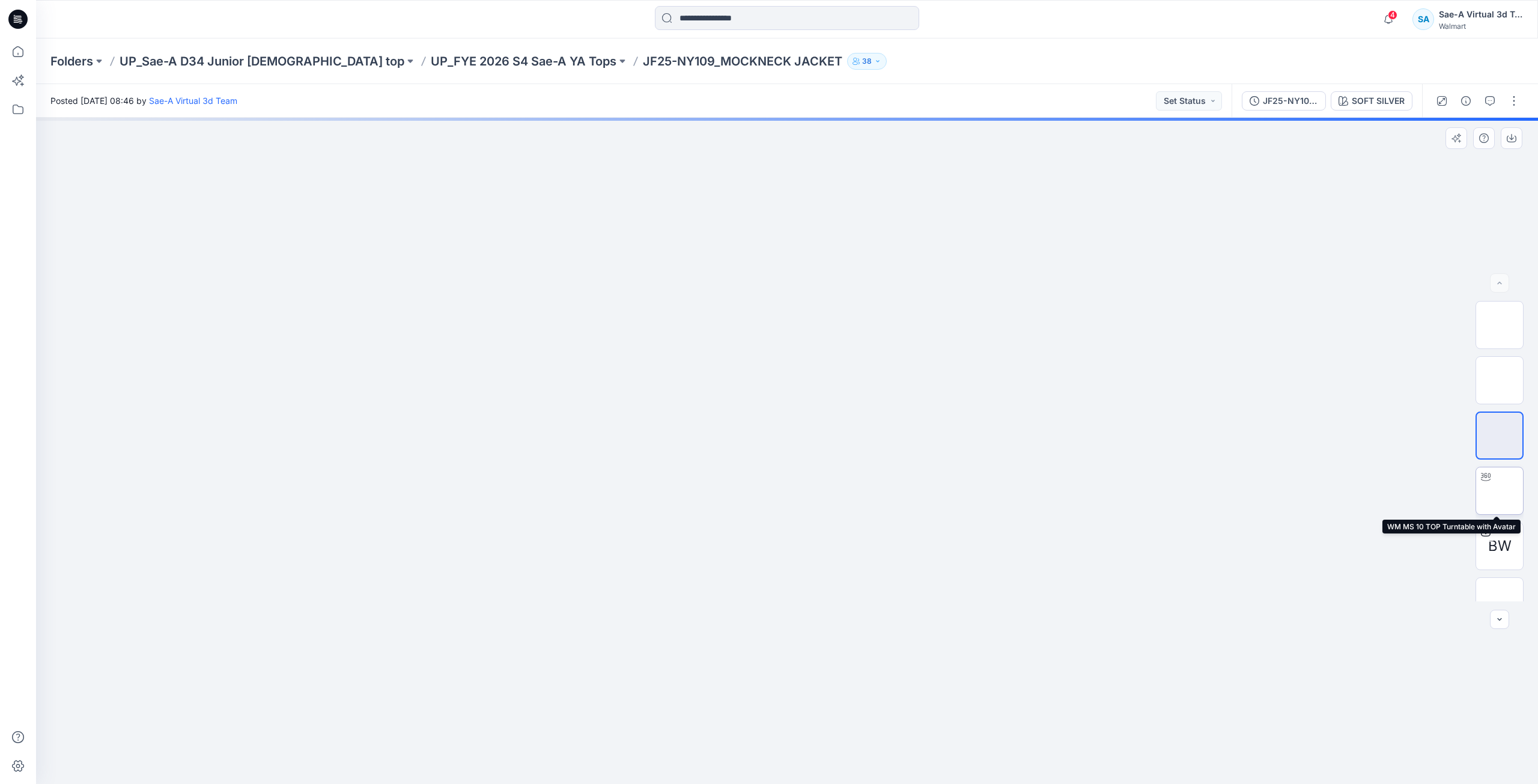
click at [1499, 491] on img at bounding box center [1499, 491] width 0 height 0
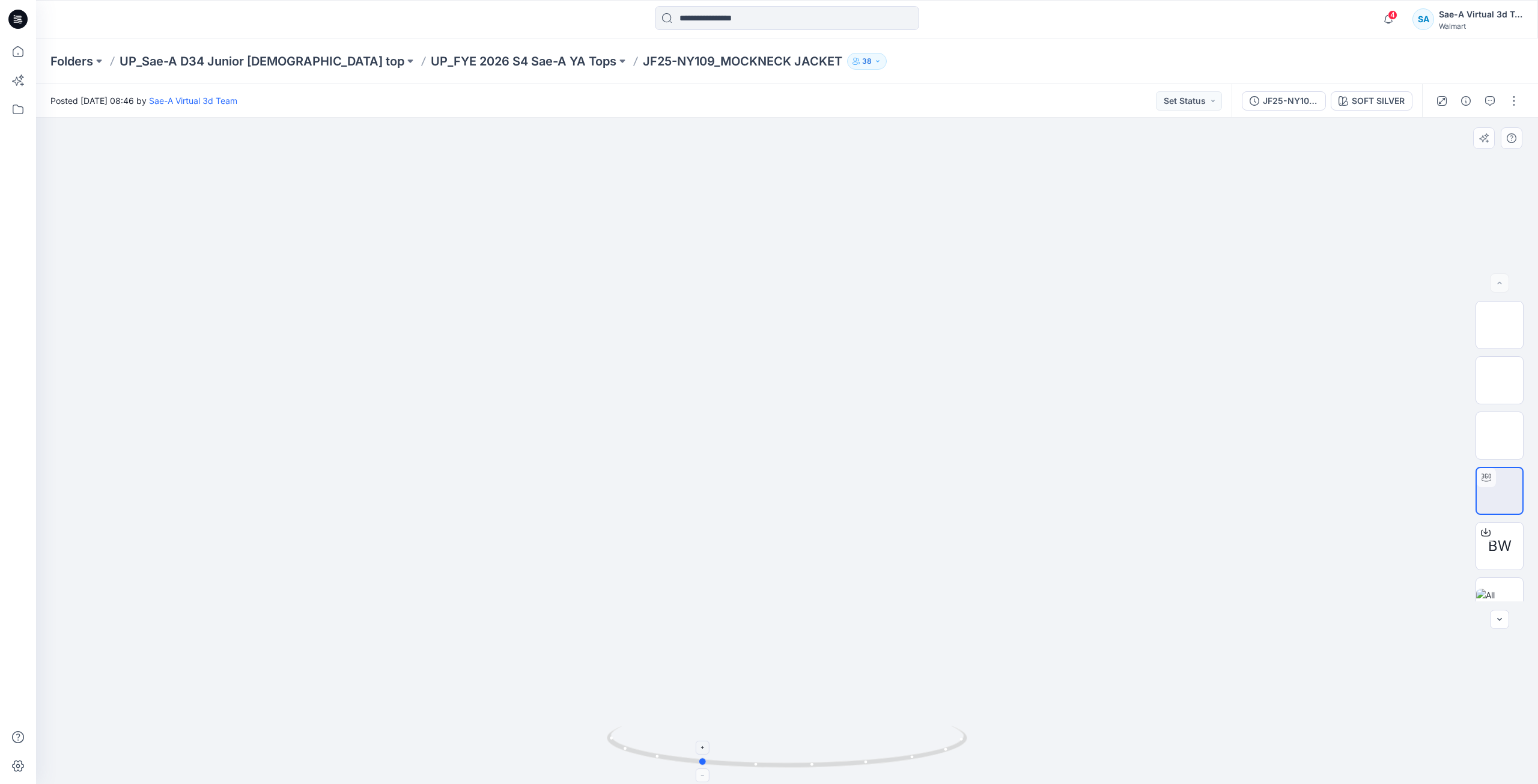
drag, startPoint x: 979, startPoint y: 740, endPoint x: 912, endPoint y: 751, distance: 67.9
click at [912, 751] on div at bounding box center [787, 451] width 1502 height 666
click at [1215, 191] on div at bounding box center [787, 451] width 1502 height 666
click at [693, 21] on input at bounding box center [787, 18] width 265 height 24
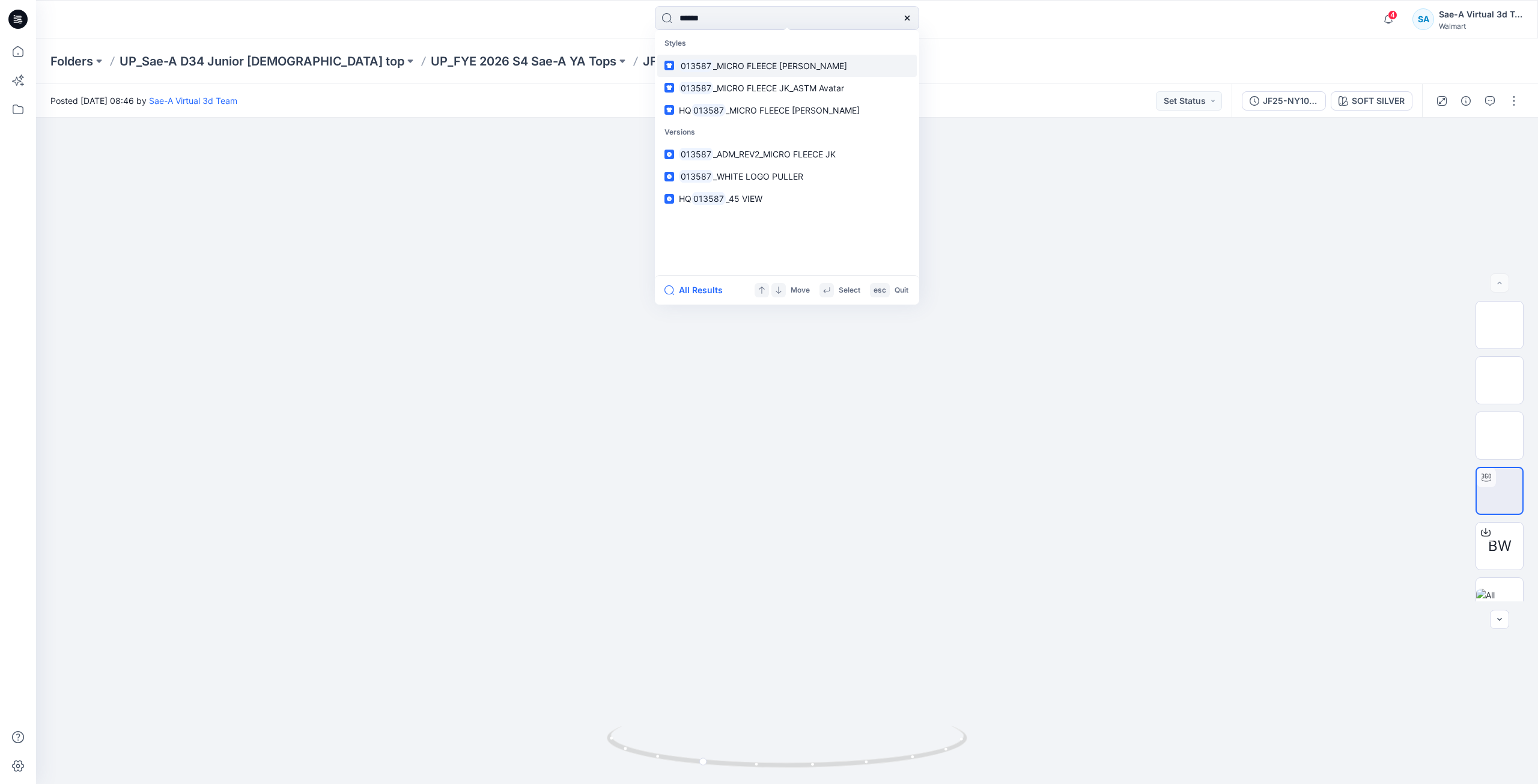
type input "******"
click at [770, 67] on span "_MICRO FLEECE [PERSON_NAME]" at bounding box center [779, 66] width 134 height 10
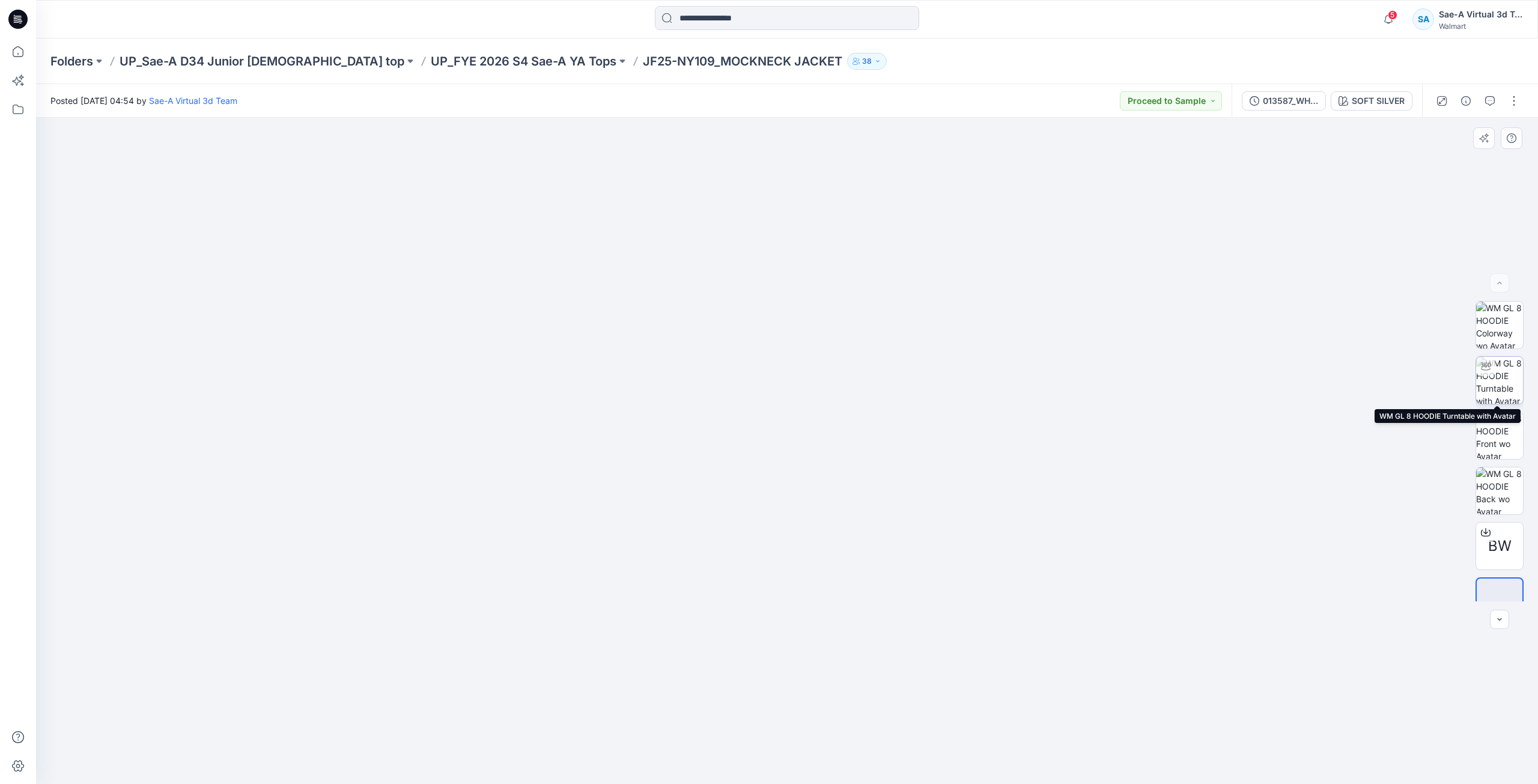
click at [1509, 376] on img at bounding box center [1499, 380] width 47 height 47
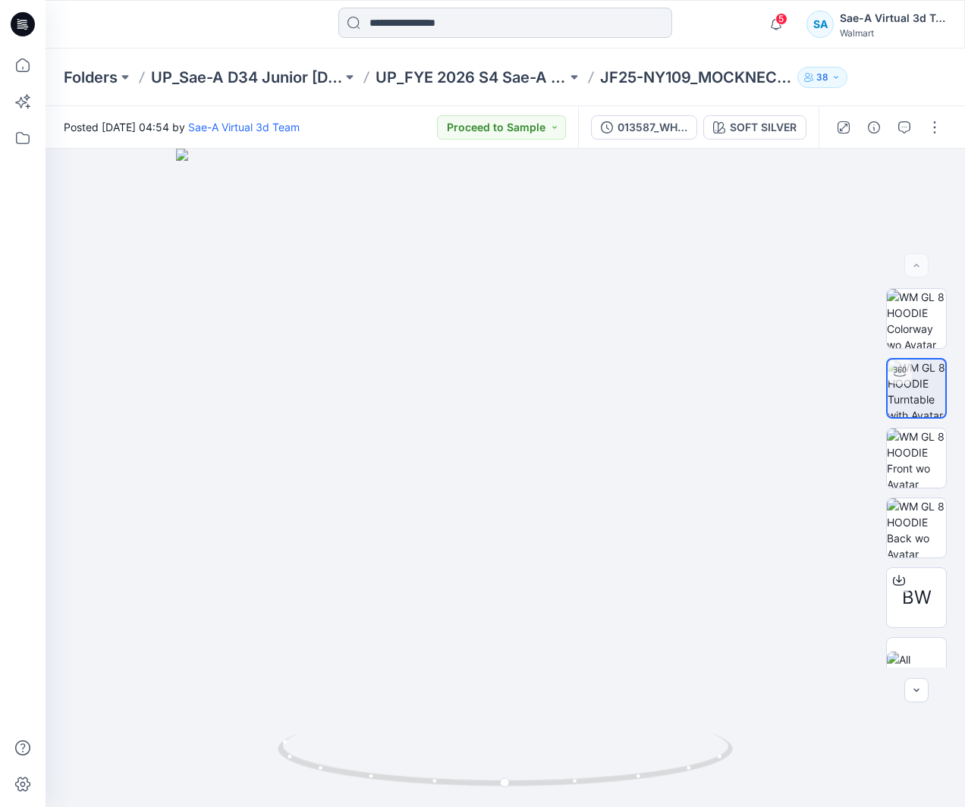
click at [480, 31] on input at bounding box center [505, 23] width 334 height 30
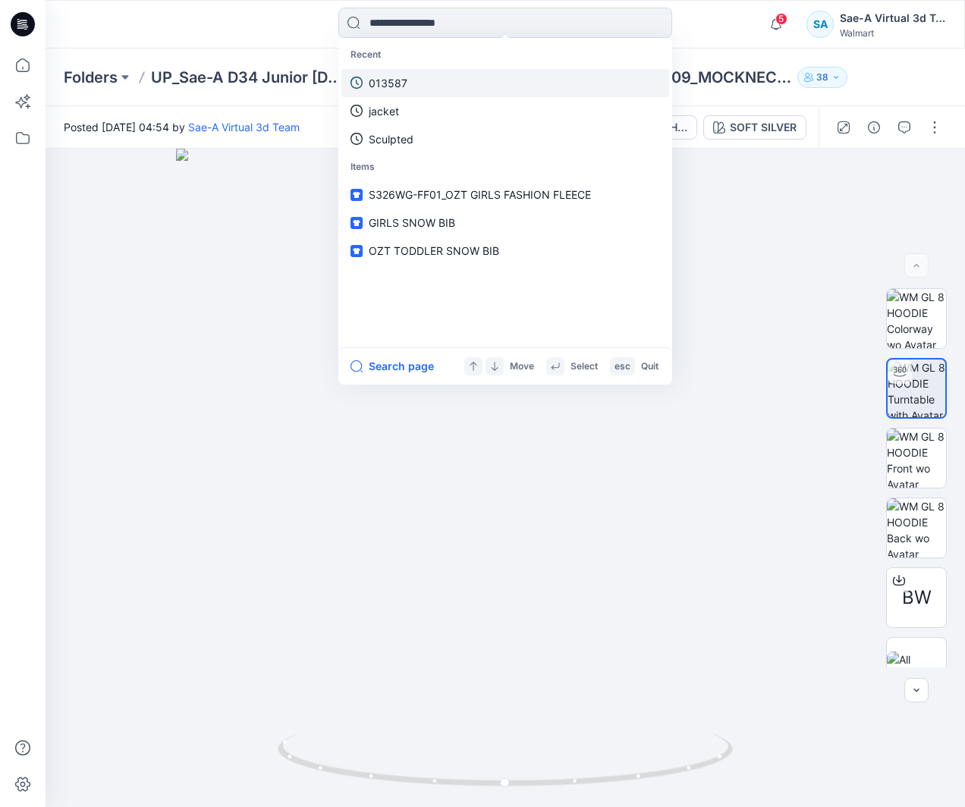
click at [427, 77] on link "013587" at bounding box center [505, 83] width 328 height 28
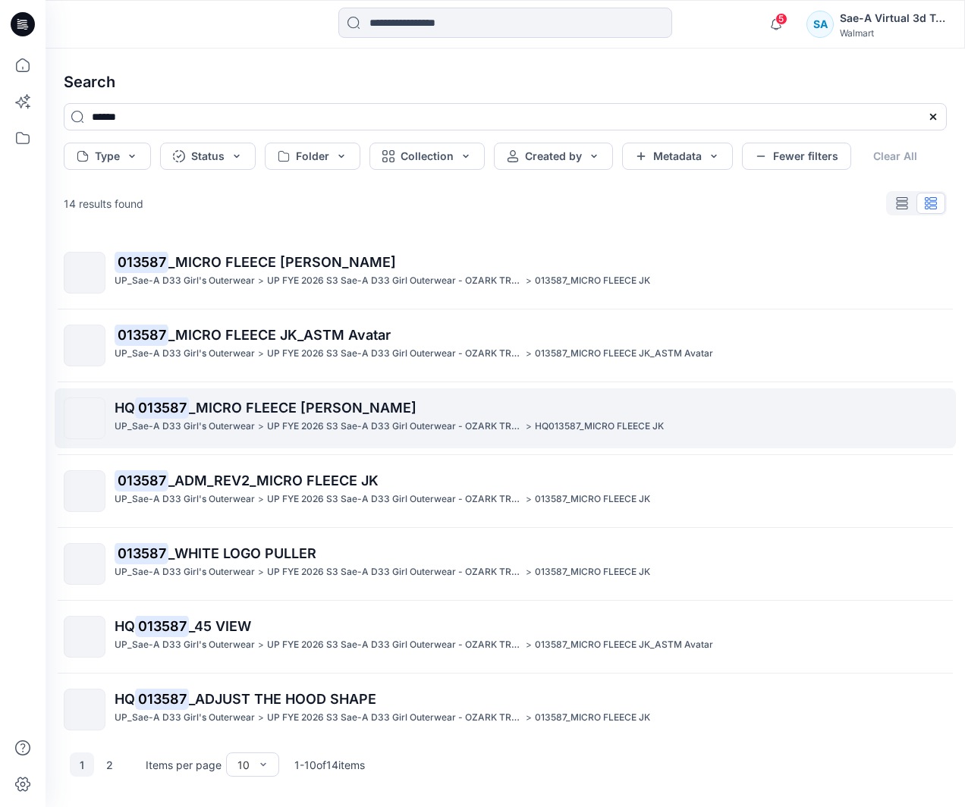
click at [291, 413] on span "_MICRO FLEECE [PERSON_NAME]" at bounding box center [303, 408] width 228 height 16
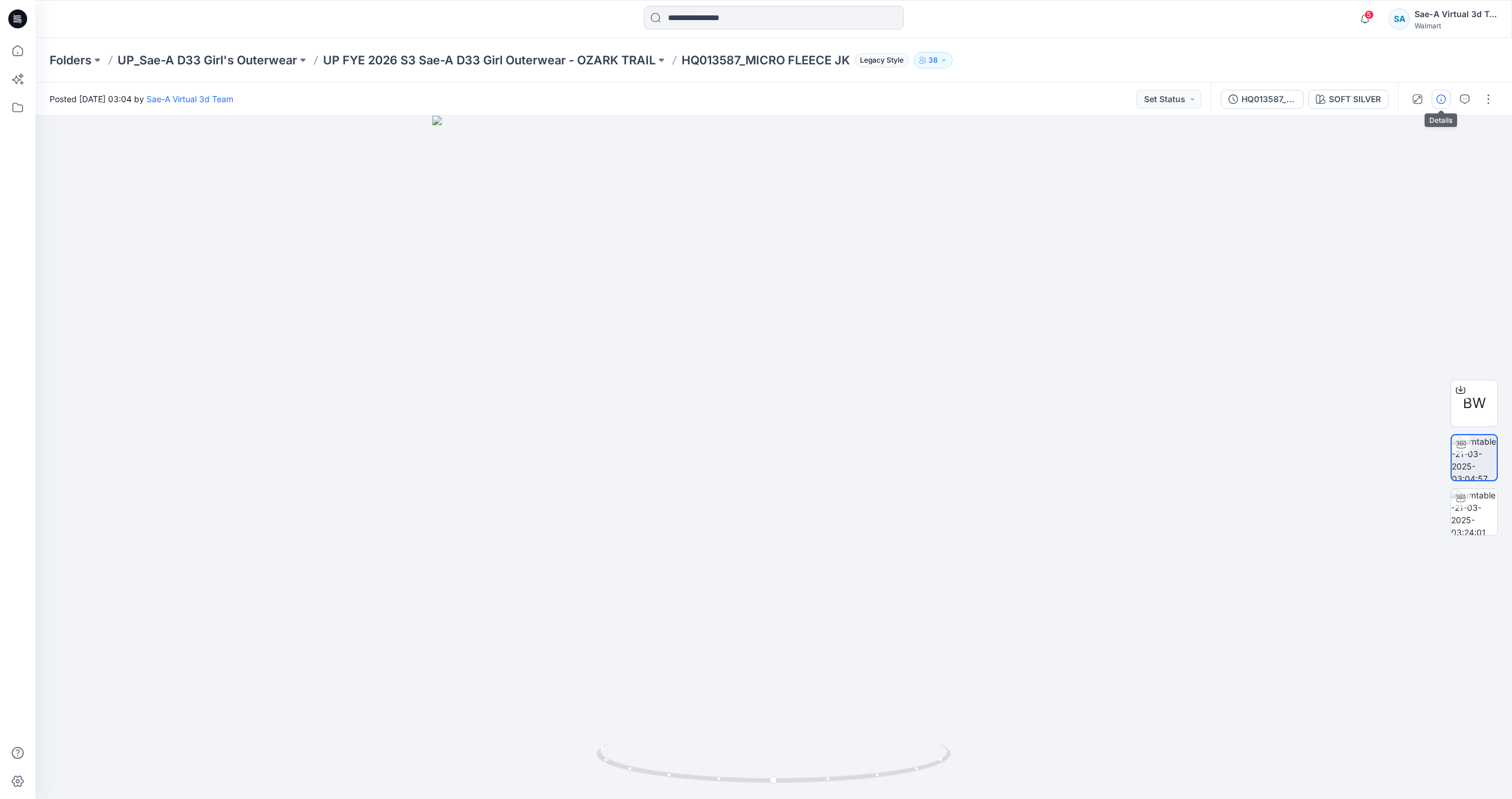
click at [1440, 104] on icon "button" at bounding box center [1441, 99] width 9 height 9
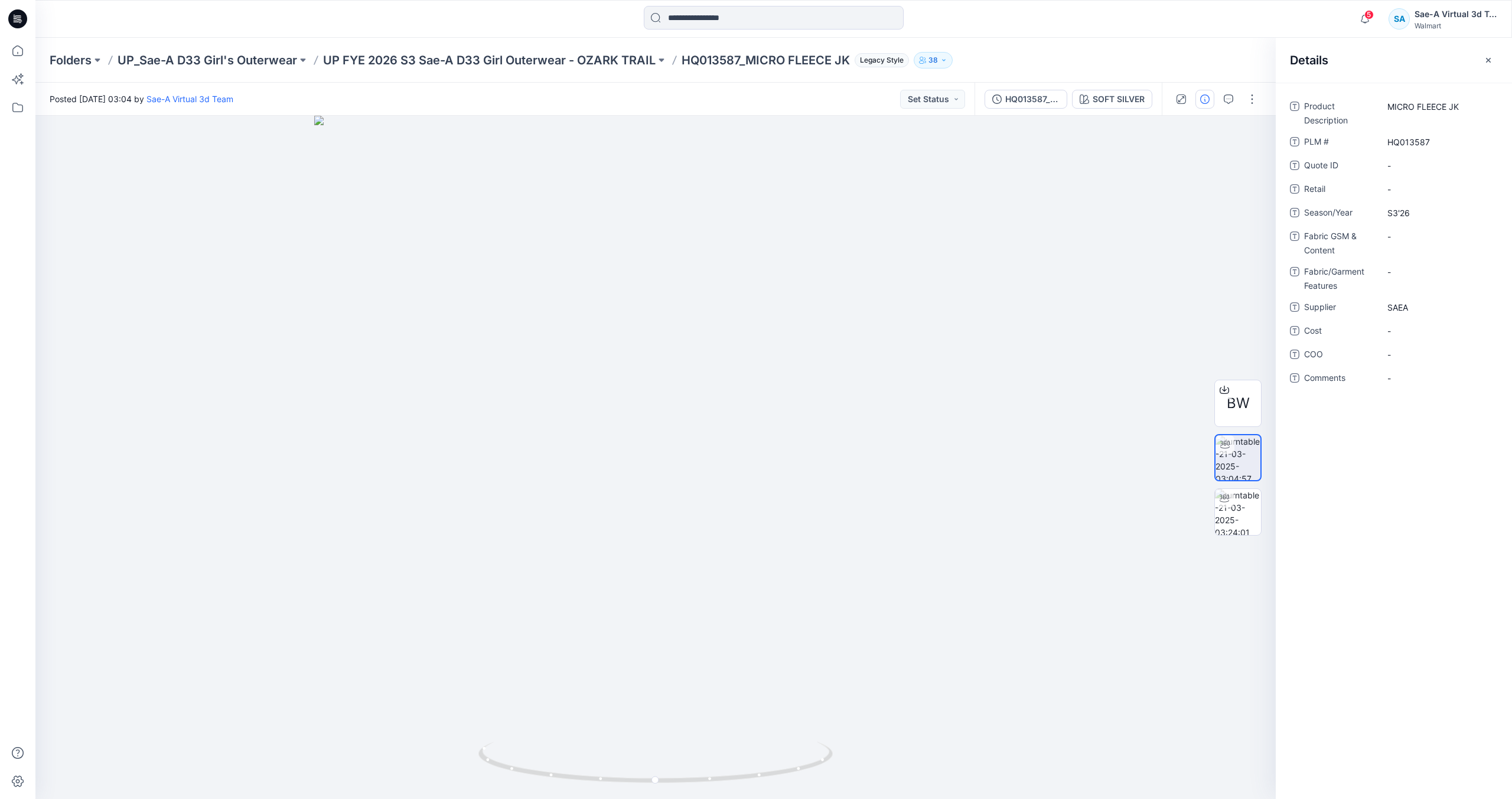
click at [1169, 63] on div "Folders UP_Sae-A D33 Girl's Outerwear UP FYE 2026 S3 Sae-A D33 Girl Outerwear -…" at bounding box center [728, 60] width 1356 height 16
